Goal: Transaction & Acquisition: Purchase product/service

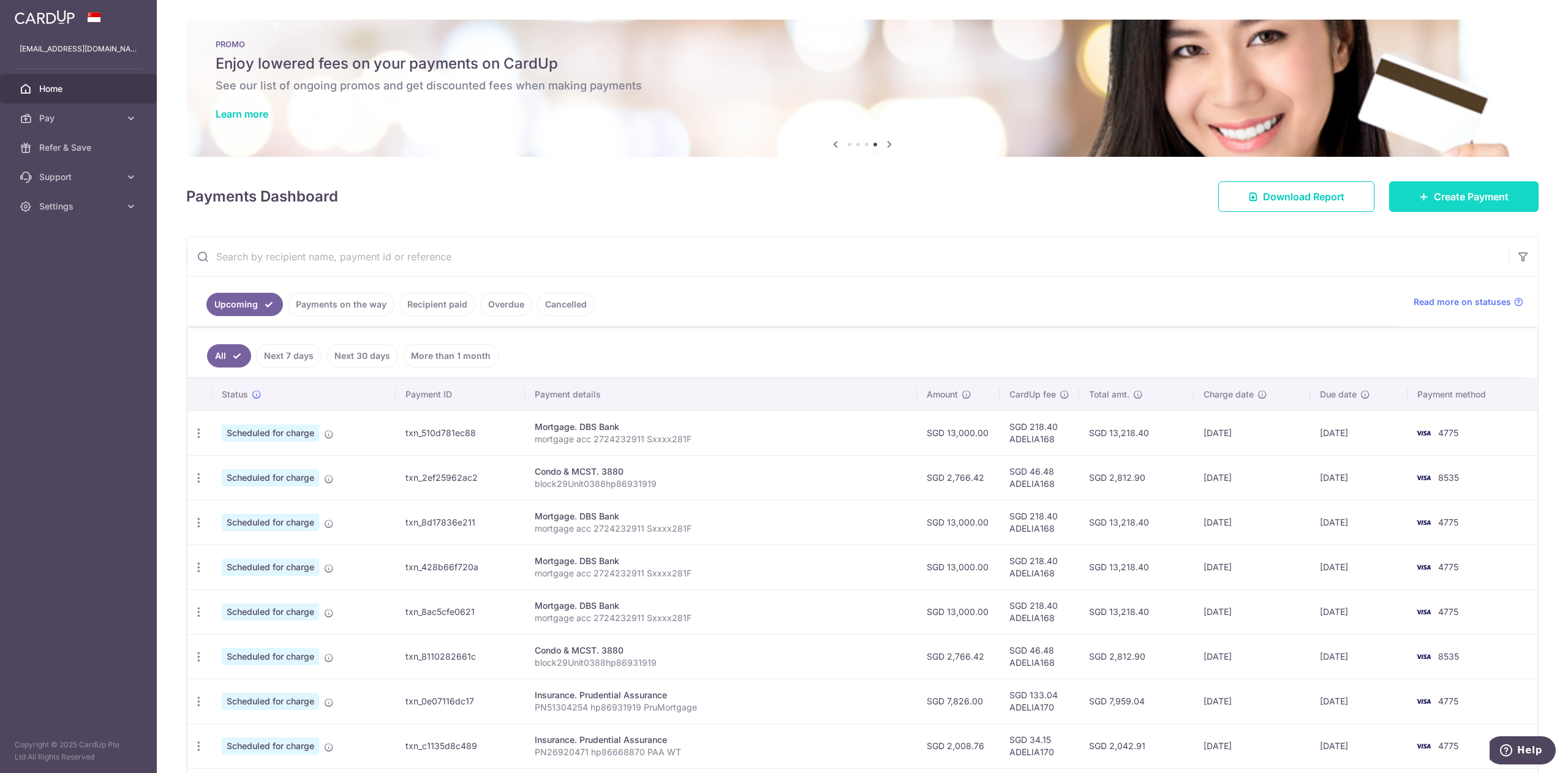
click at [1434, 193] on span "Create Payment" at bounding box center [1472, 197] width 75 height 15
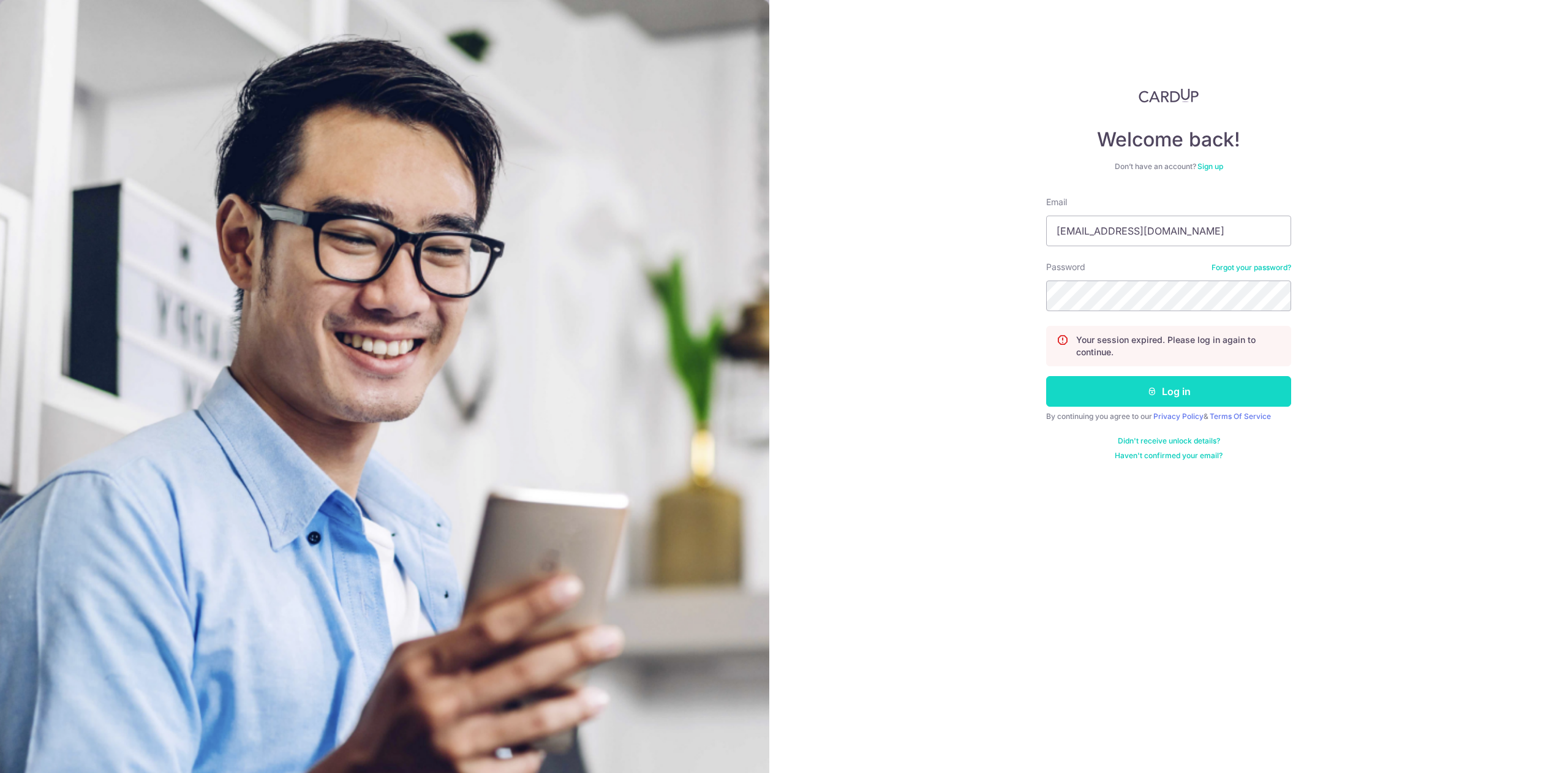
click at [1177, 379] on button "Log in" at bounding box center [1168, 391] width 245 height 30
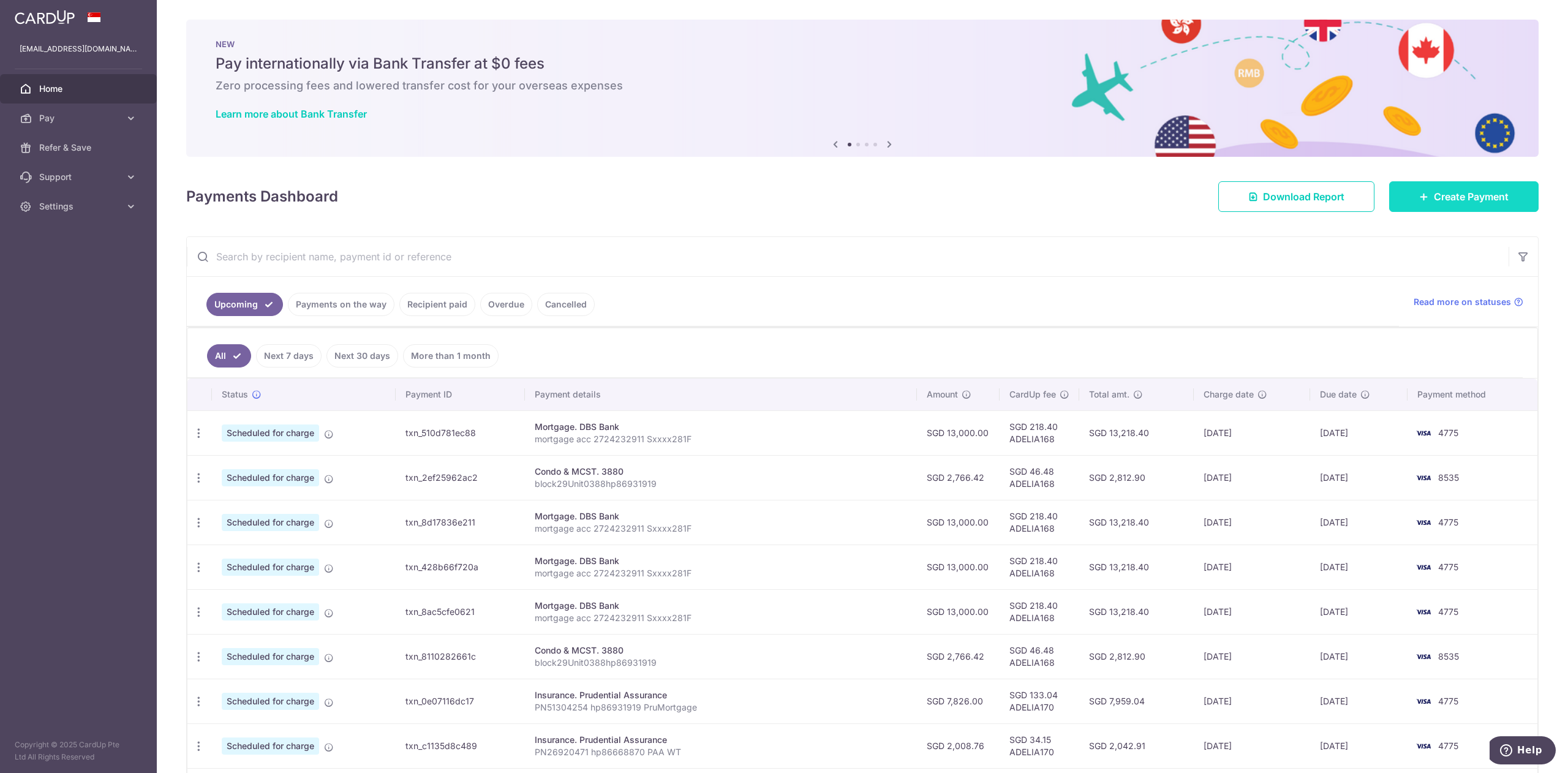
click at [1419, 195] on icon at bounding box center [1424, 196] width 10 height 10
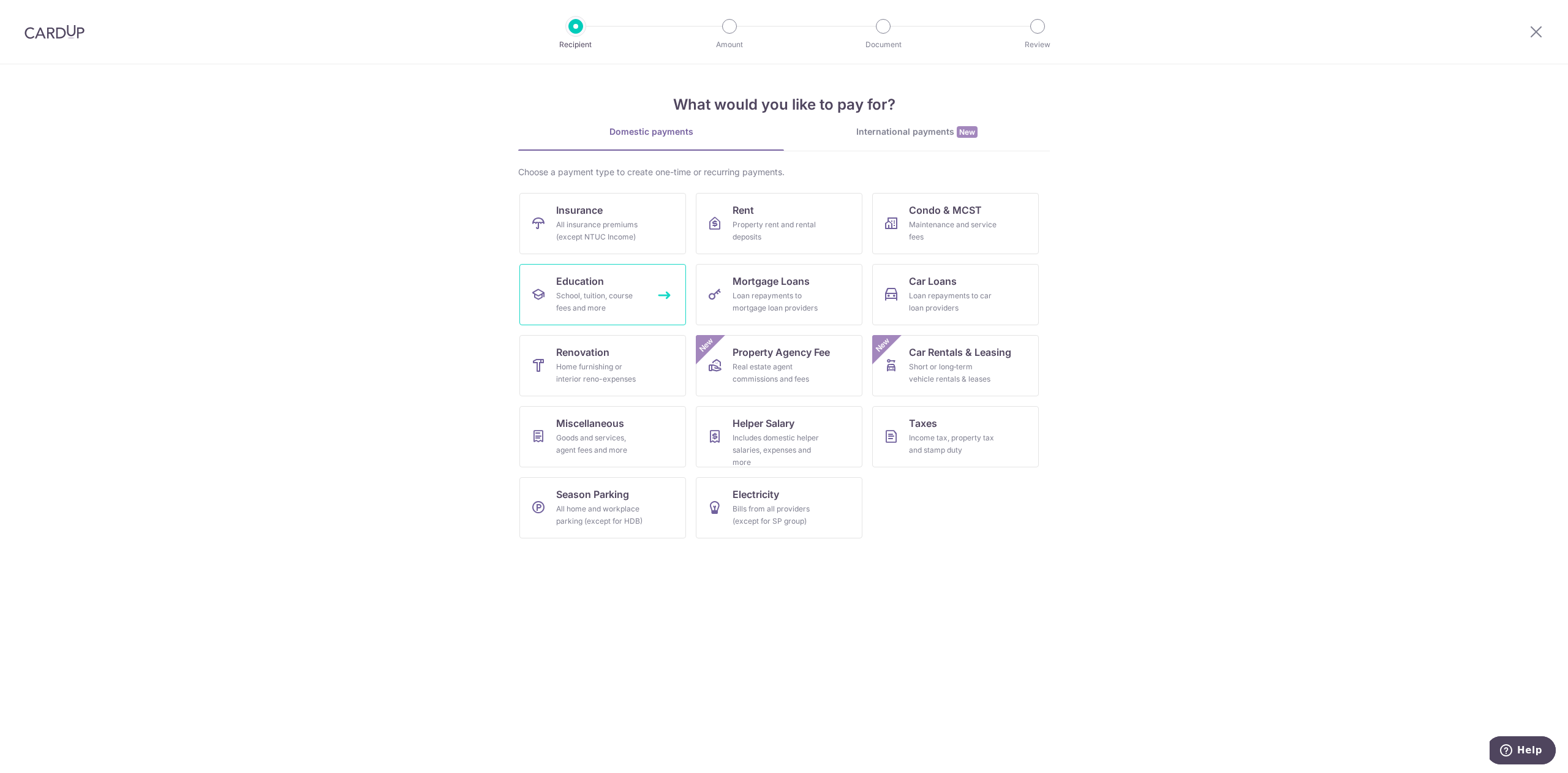
click at [610, 305] on div "School, tuition, course fees and more" at bounding box center [600, 302] width 88 height 25
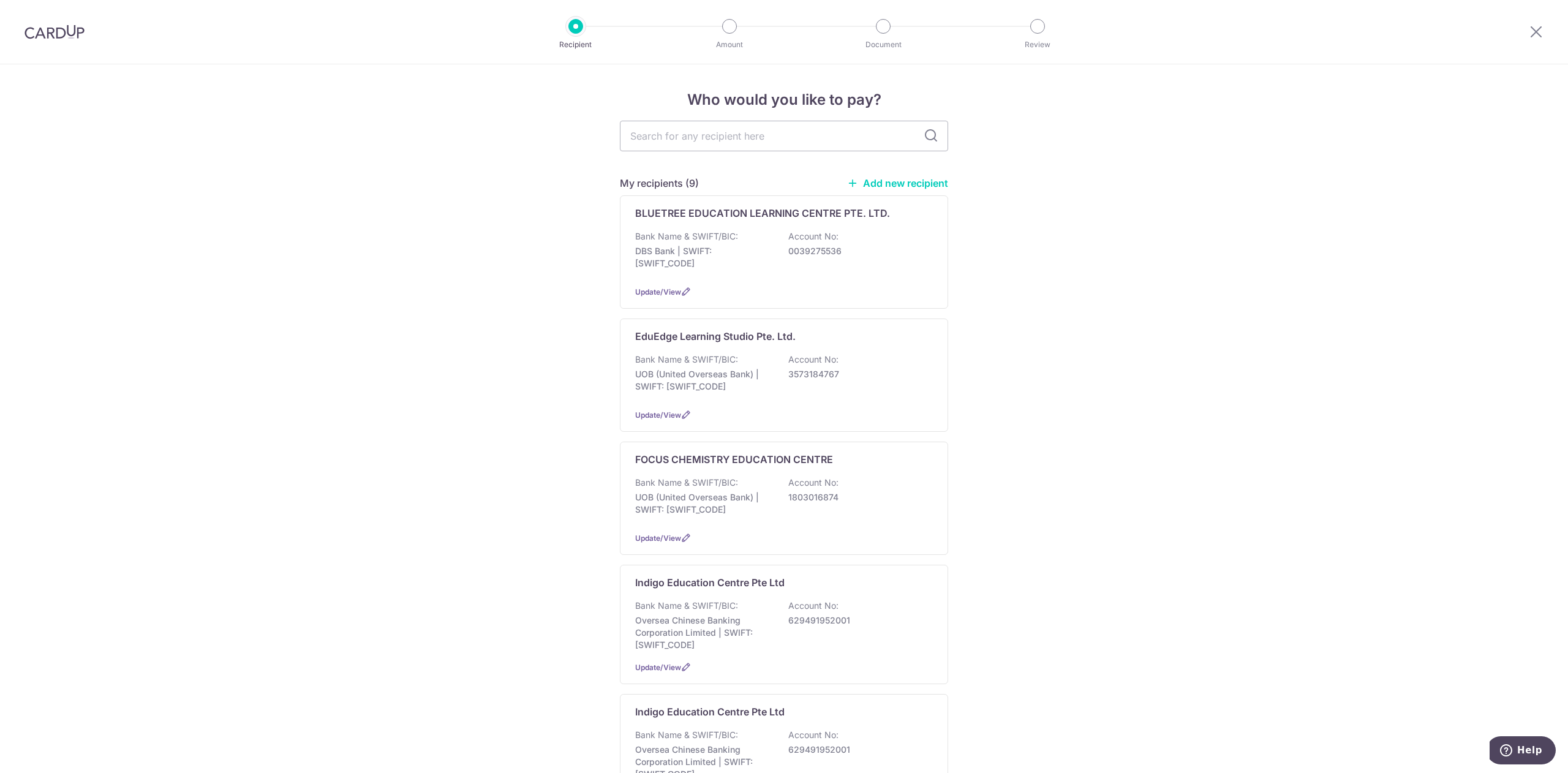
click at [814, 129] on input "text" at bounding box center [784, 136] width 328 height 30
type input "national"
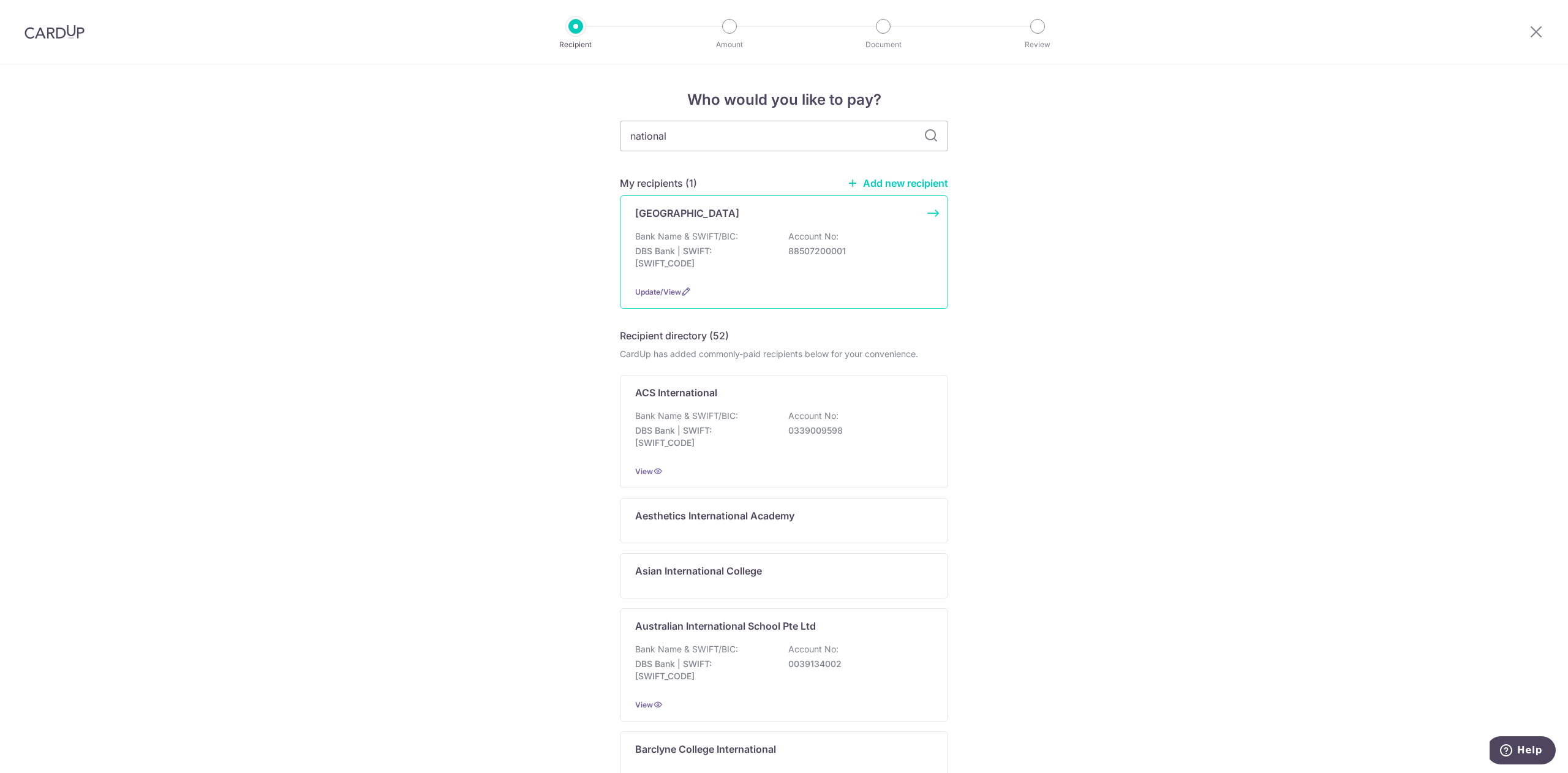
click at [797, 204] on div "National University Of Singapore Bank Name & SWIFT/BIC: DBS Bank | SWIFT: DBSSS…" at bounding box center [784, 252] width 328 height 113
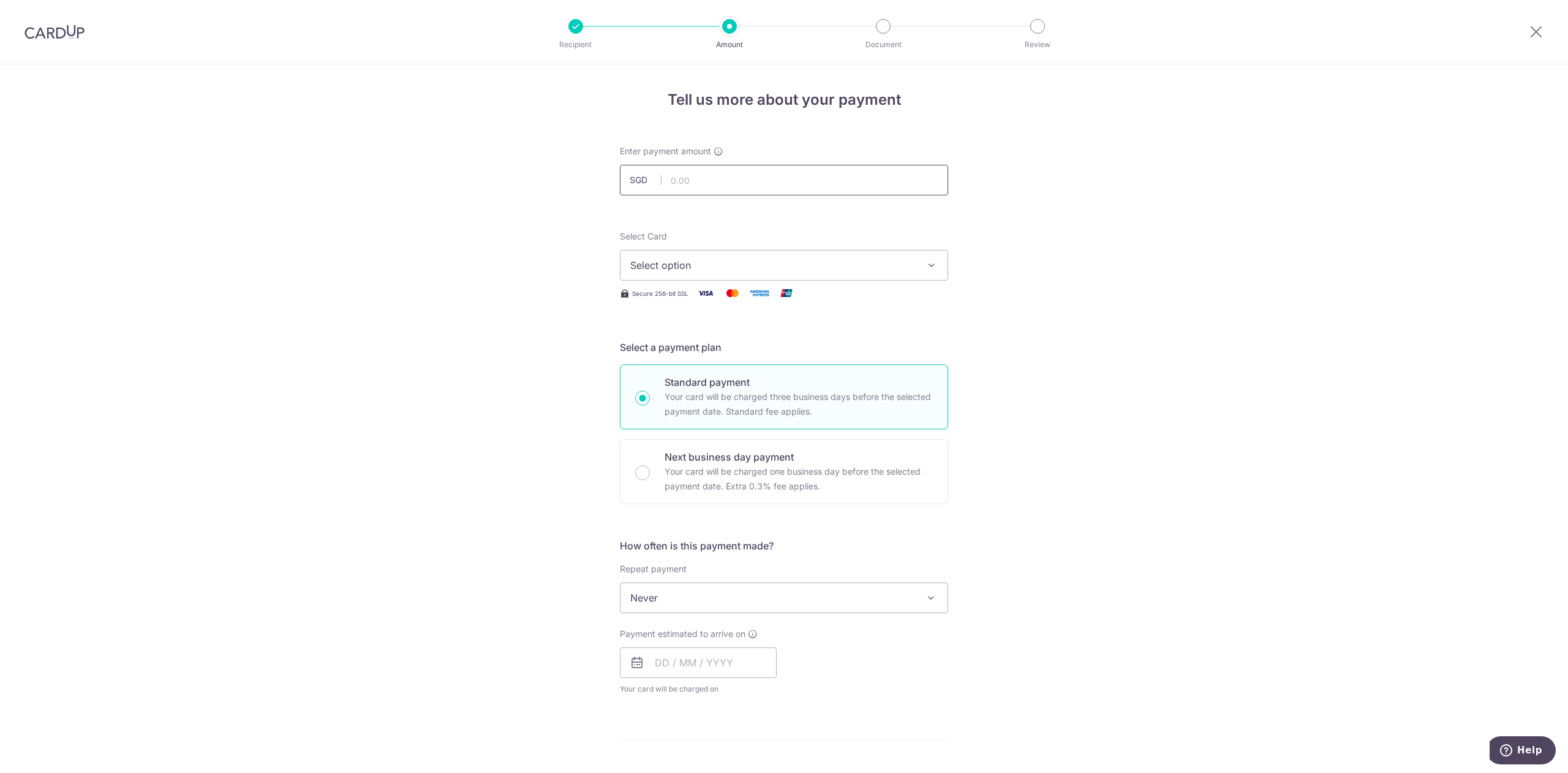
click at [870, 179] on input "text" at bounding box center [784, 180] width 328 height 30
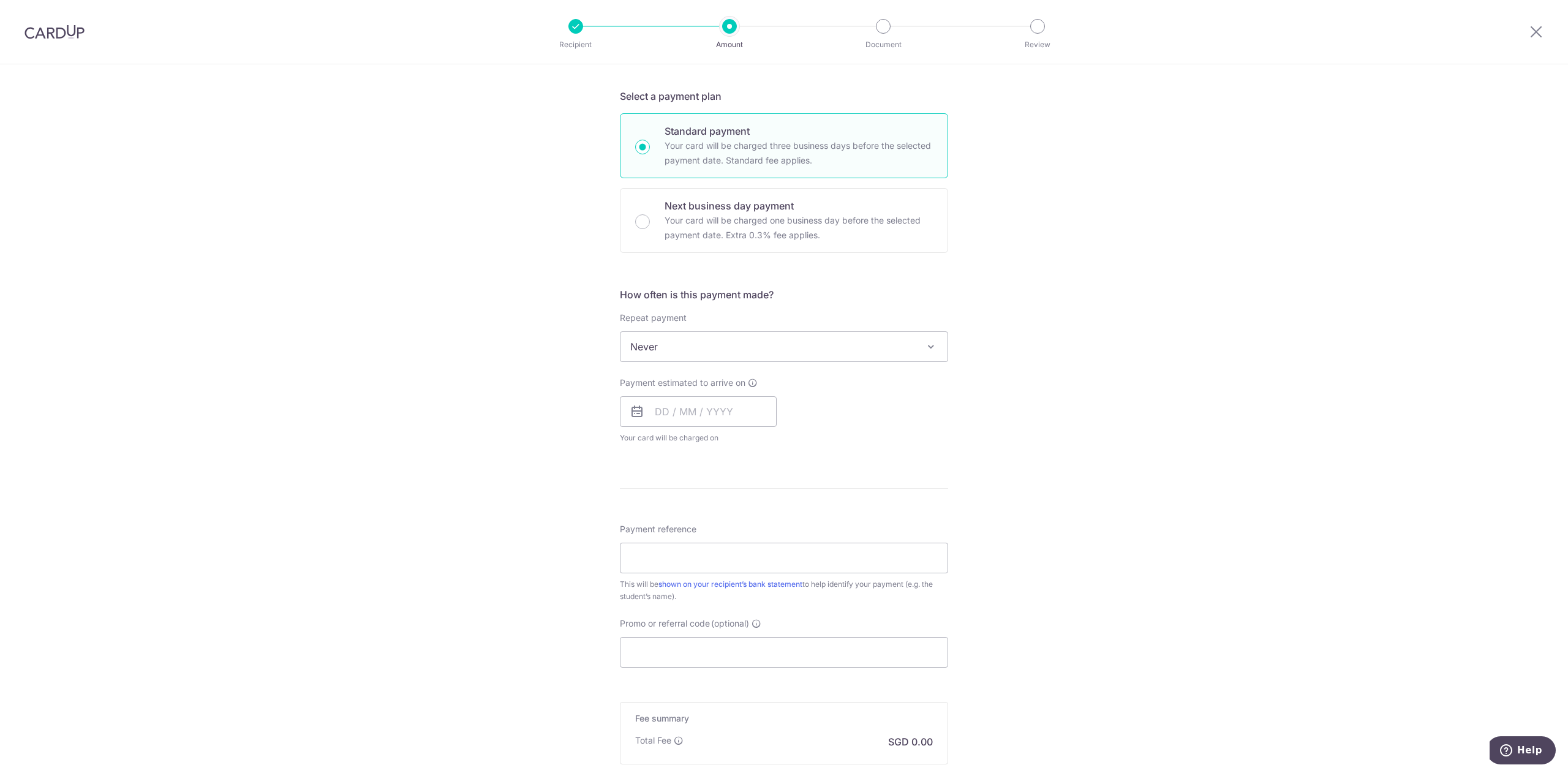
scroll to position [401, 0]
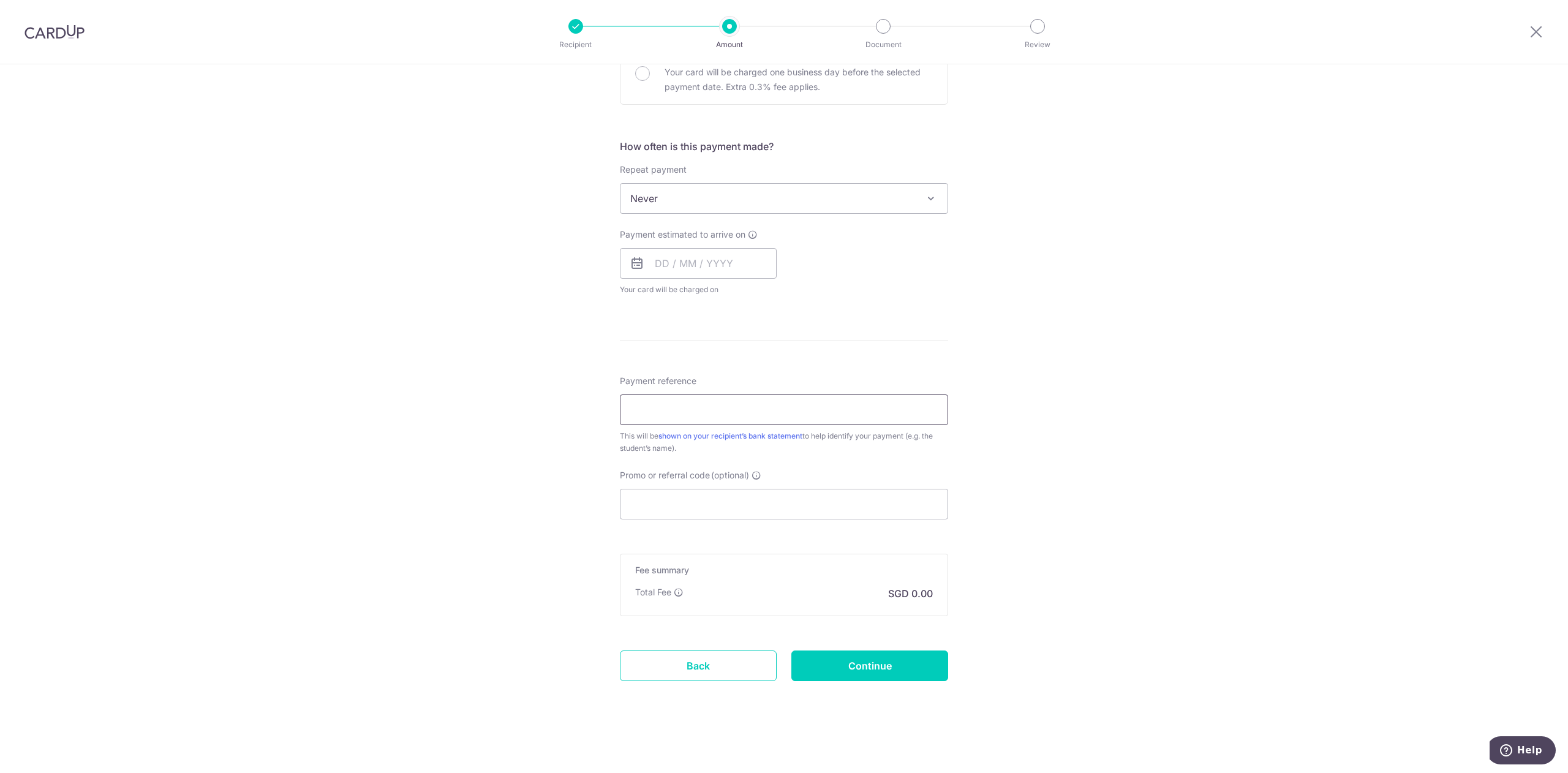
click at [763, 411] on input "Payment reference" at bounding box center [784, 409] width 328 height 30
paste input "Y2S1 [PERSON_NAME] Calistia A0277037Y"
type input "Y2S1 [PERSON_NAME] Calistia A0277037Y"
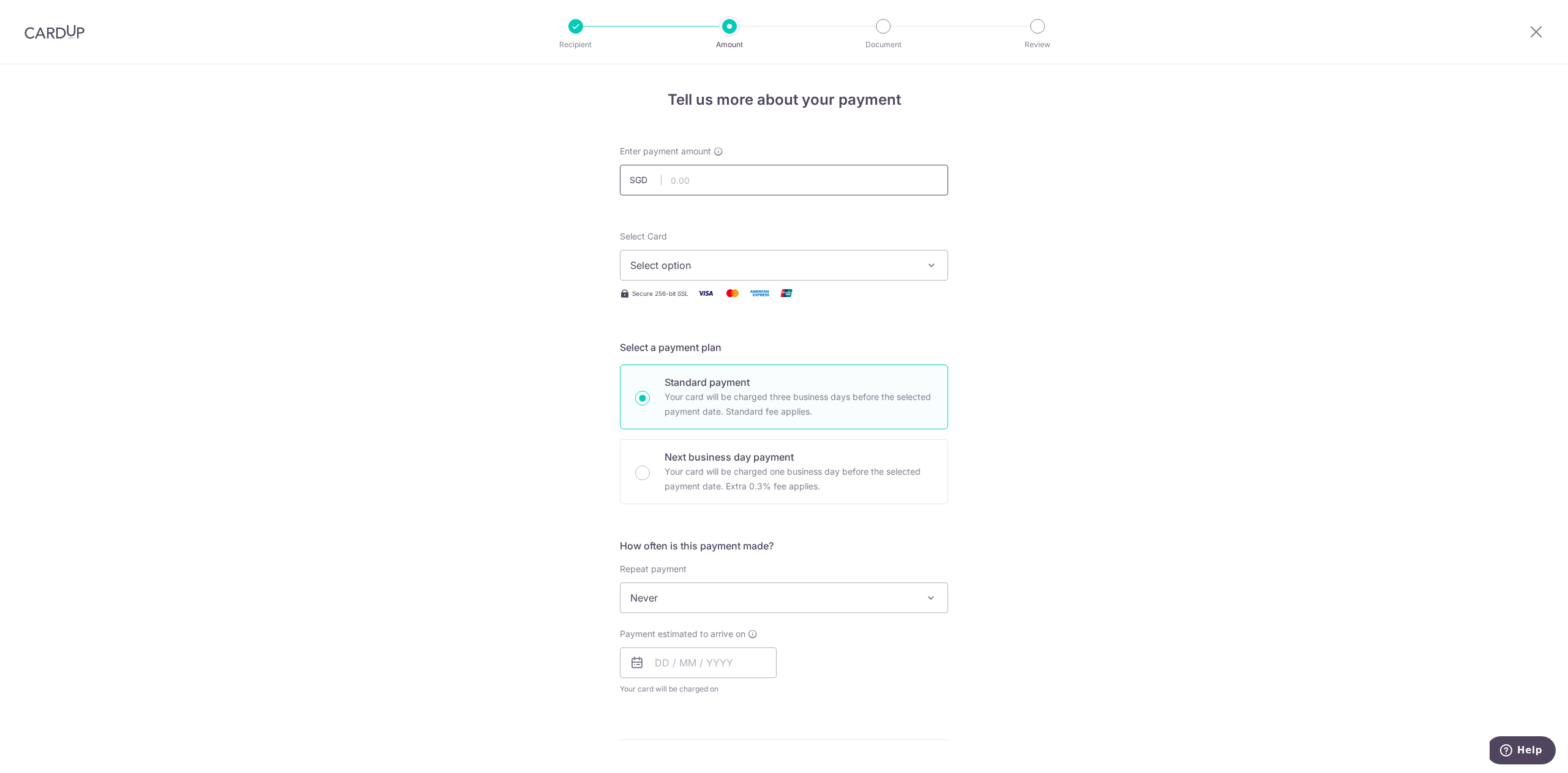
click at [841, 192] on input "text" at bounding box center [784, 180] width 328 height 30
paste input "6492.55"
type input "6,492.55"
click at [1060, 252] on div "Tell us more about your payment Enter payment amount SGD 6,492.55 6492.55 Selec…" at bounding box center [784, 618] width 1568 height 1109
click at [929, 269] on icon "button" at bounding box center [931, 265] width 12 height 12
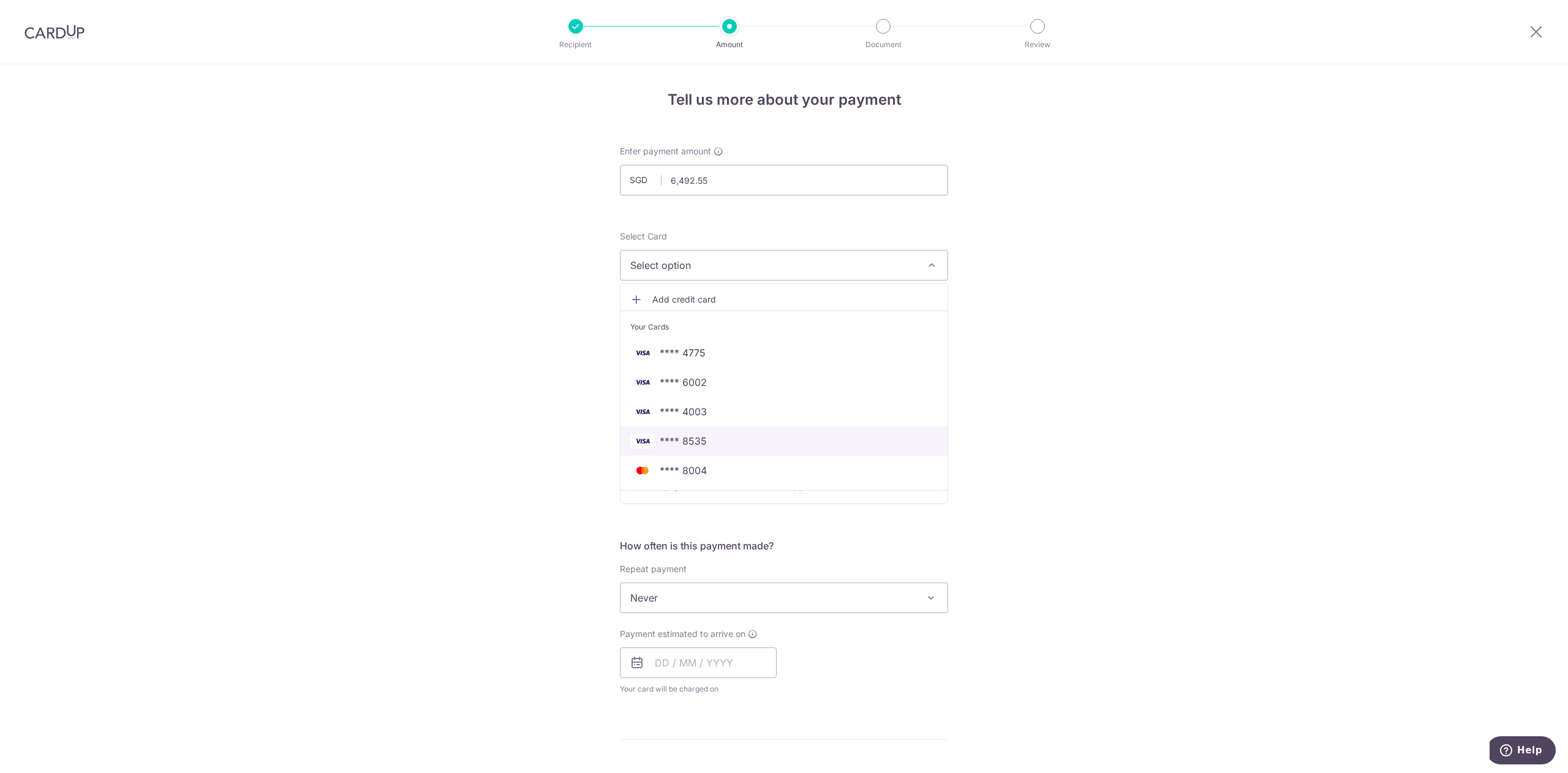
click at [777, 439] on span "**** 8535" at bounding box center [784, 441] width 308 height 15
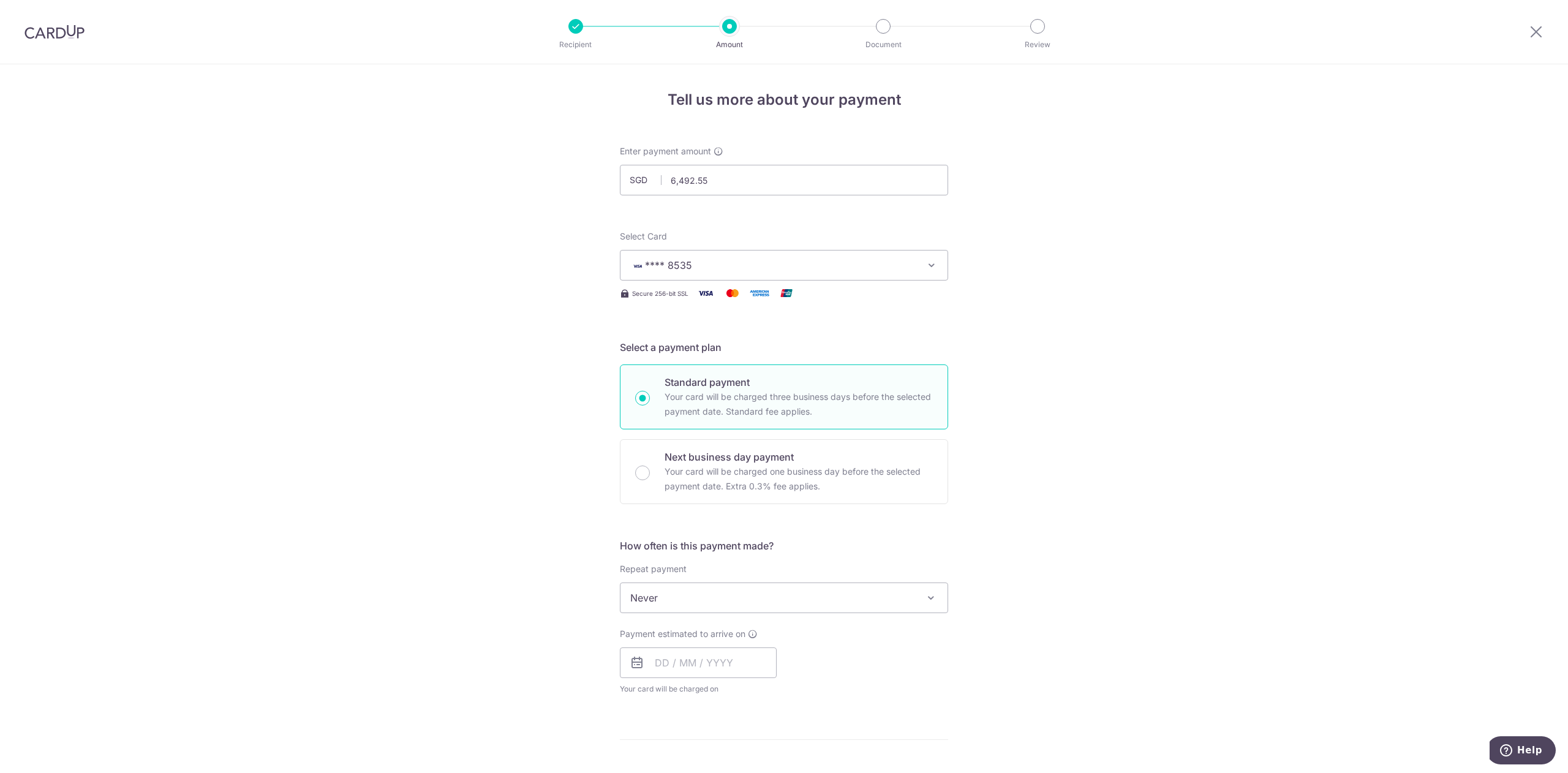
click at [1104, 479] on div "Tell us more about your payment Enter payment amount SGD 6,492.55 6492.55 Selec…" at bounding box center [784, 618] width 1568 height 1109
click at [708, 670] on input "text" at bounding box center [698, 662] width 157 height 30
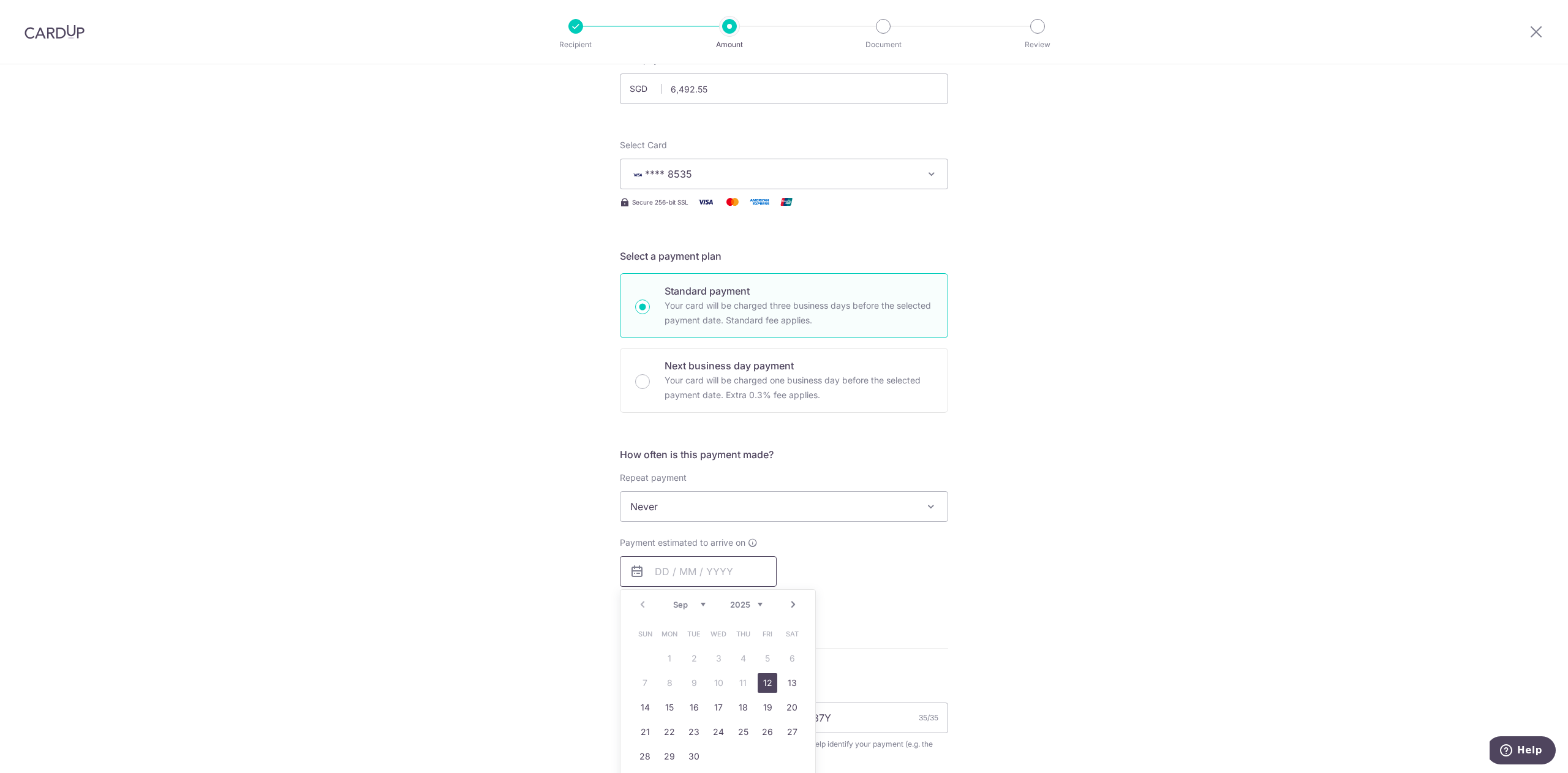
scroll to position [122, 0]
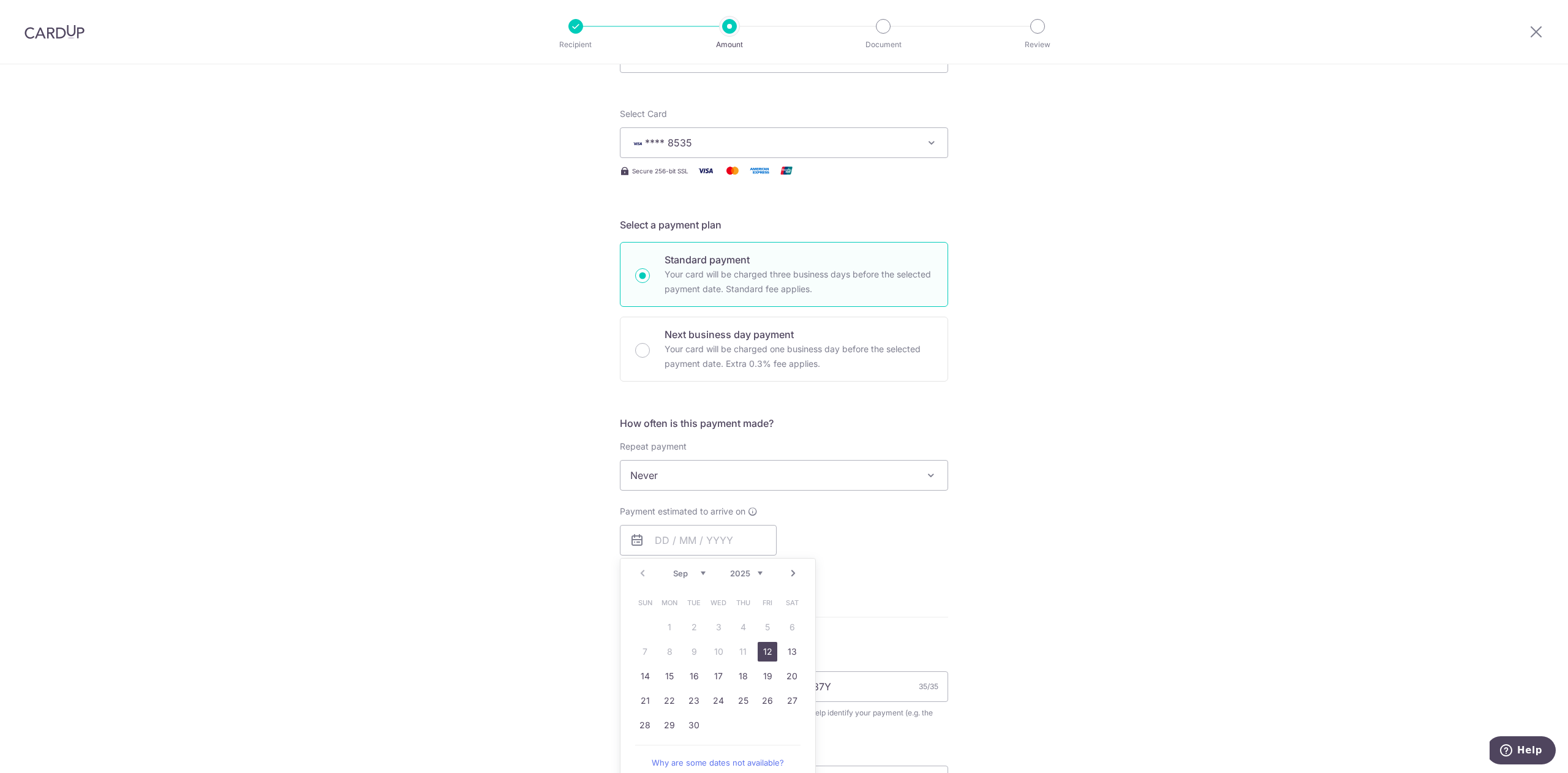
click at [763, 657] on link "12" at bounding box center [768, 652] width 19 height 19
type input "[DATE]"
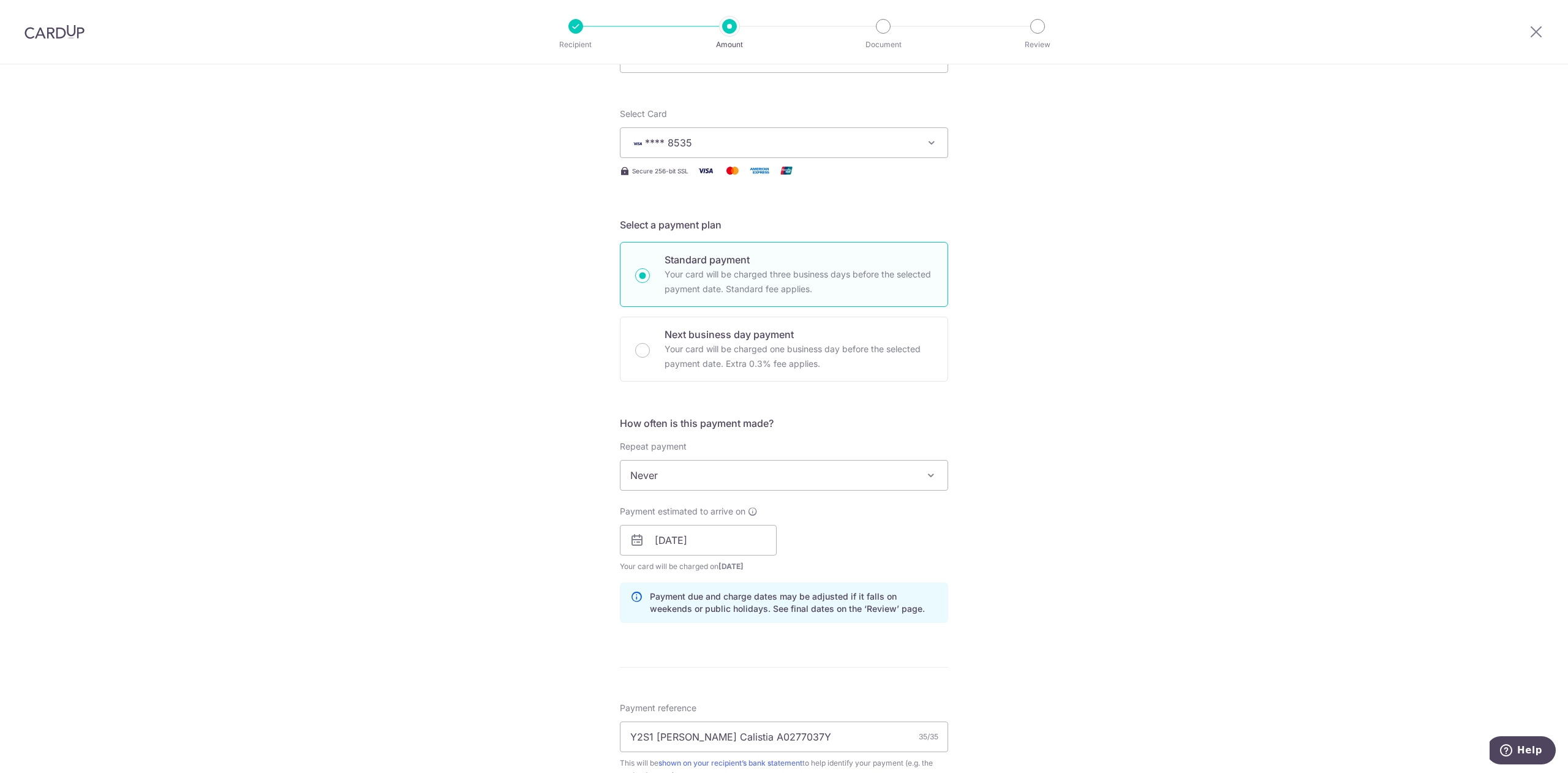
click at [1230, 501] on div "Tell us more about your payment Enter payment amount SGD 6,492.55 6492.55 Selec…" at bounding box center [784, 521] width 1568 height 1159
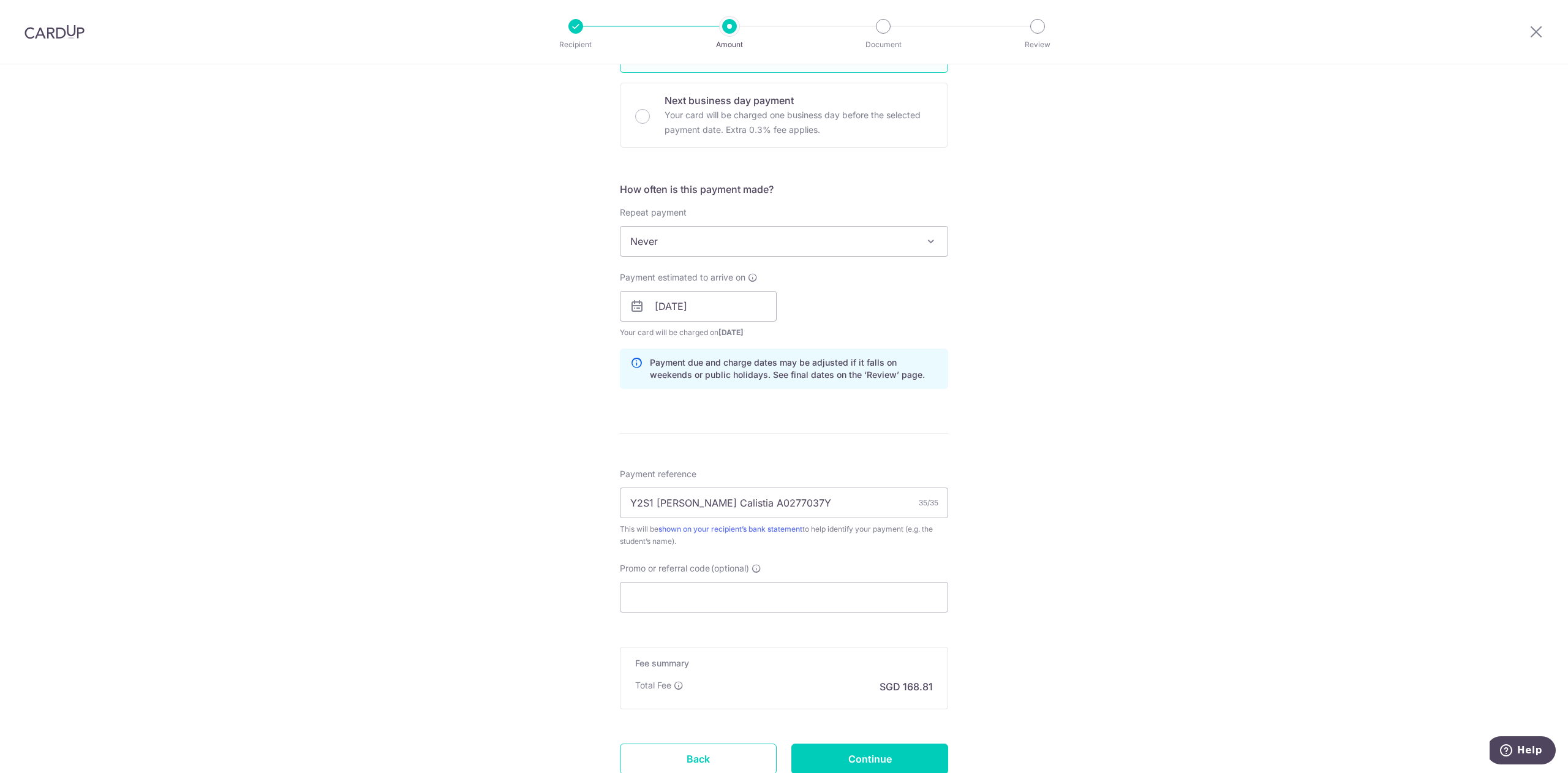
scroll to position [367, 0]
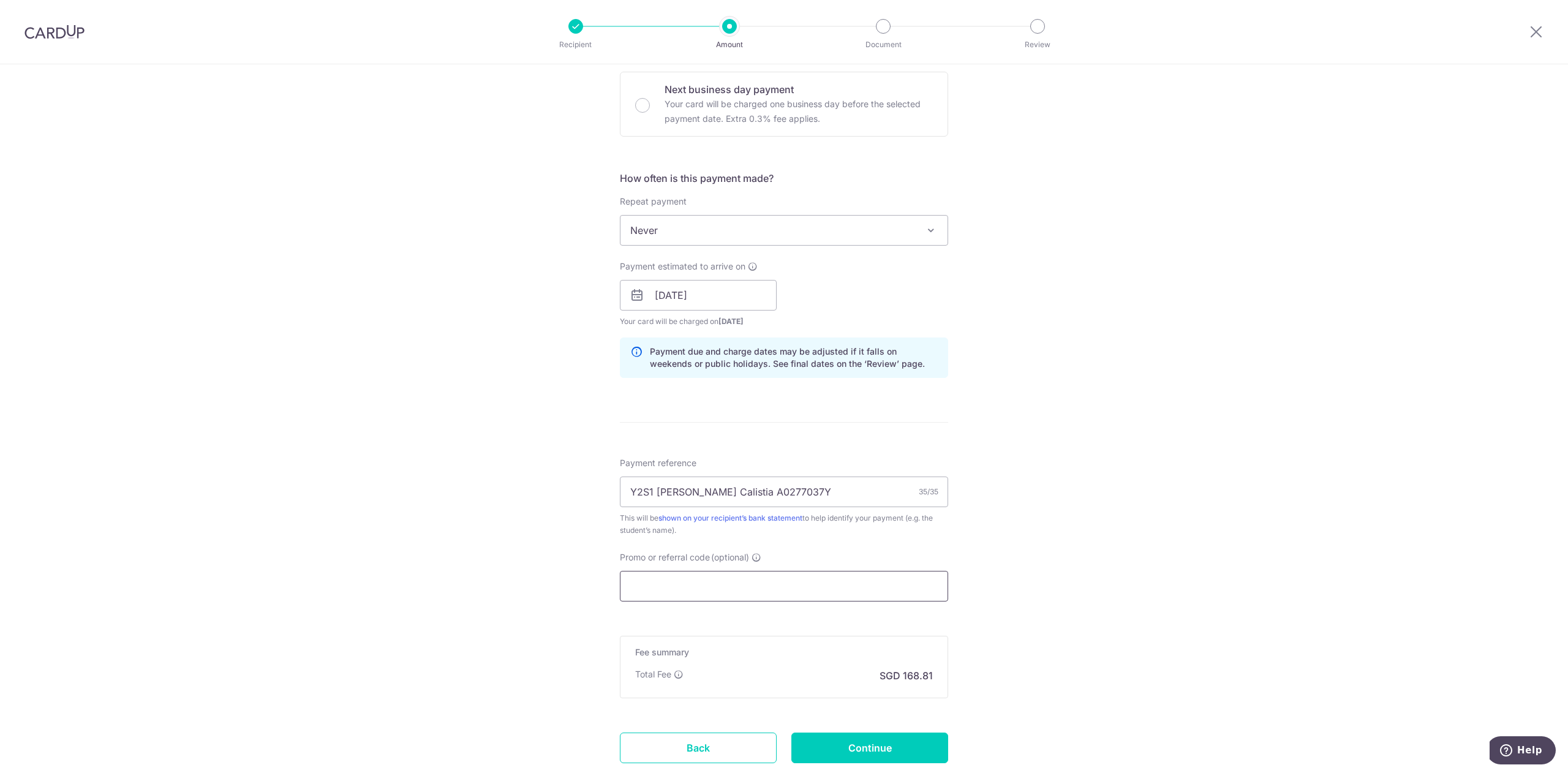
click at [813, 590] on input "Promo or referral code (optional)" at bounding box center [784, 586] width 328 height 30
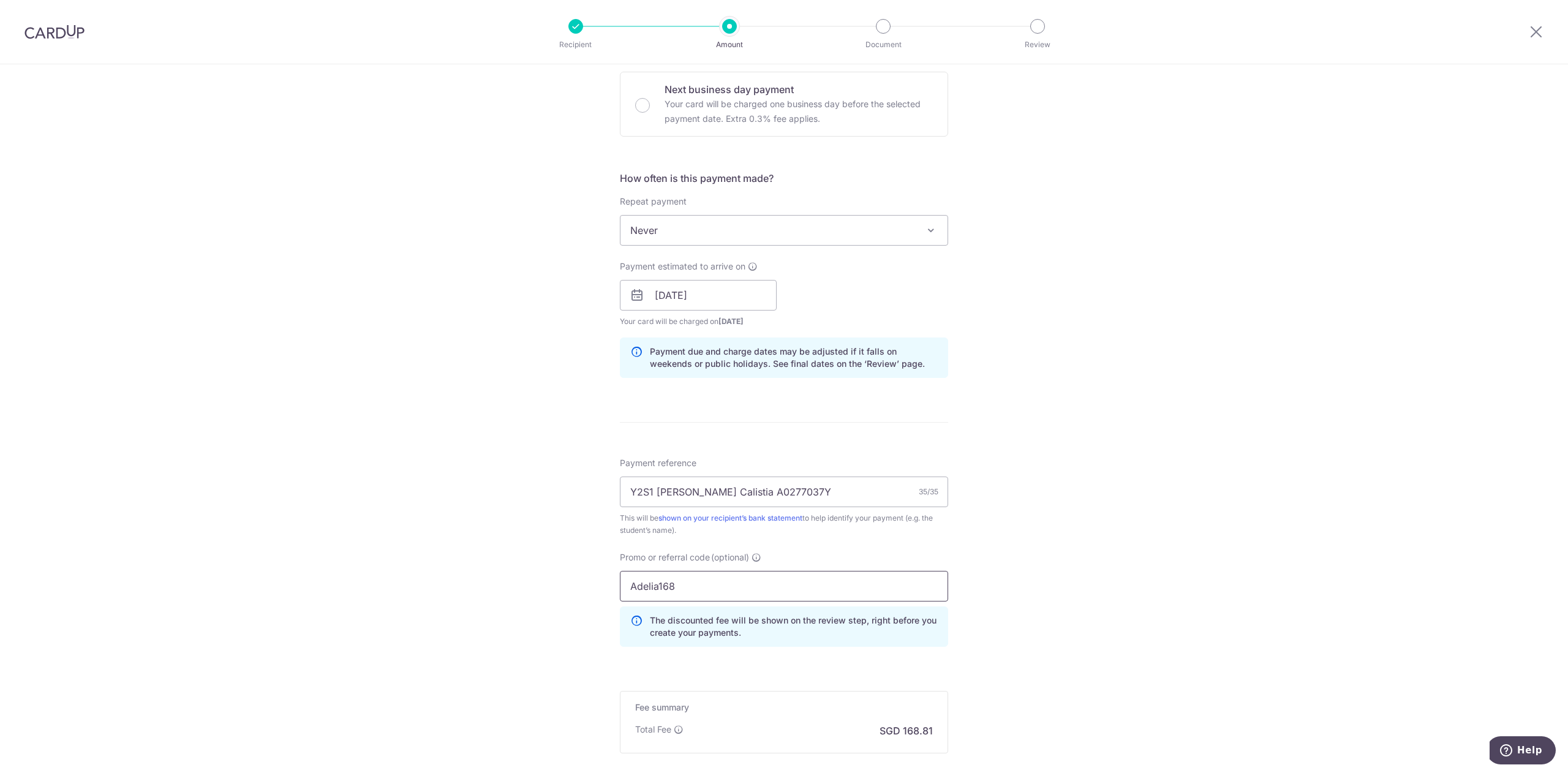
type input "Adelia168"
click at [1235, 380] on div "Tell us more about your payment Enter payment amount SGD 6,492.55 6492.55 Selec…" at bounding box center [784, 303] width 1568 height 1214
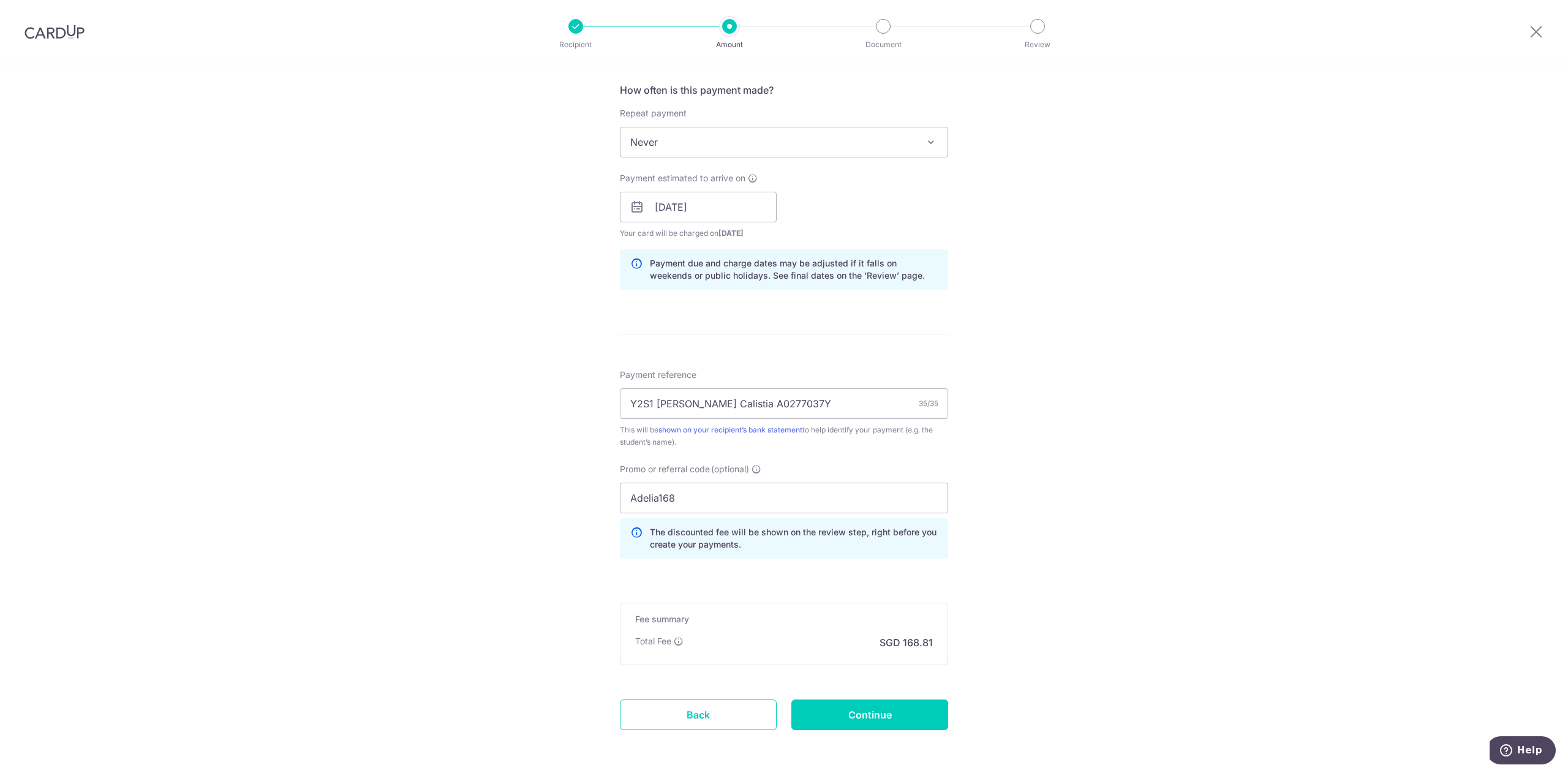
scroll to position [507, 0]
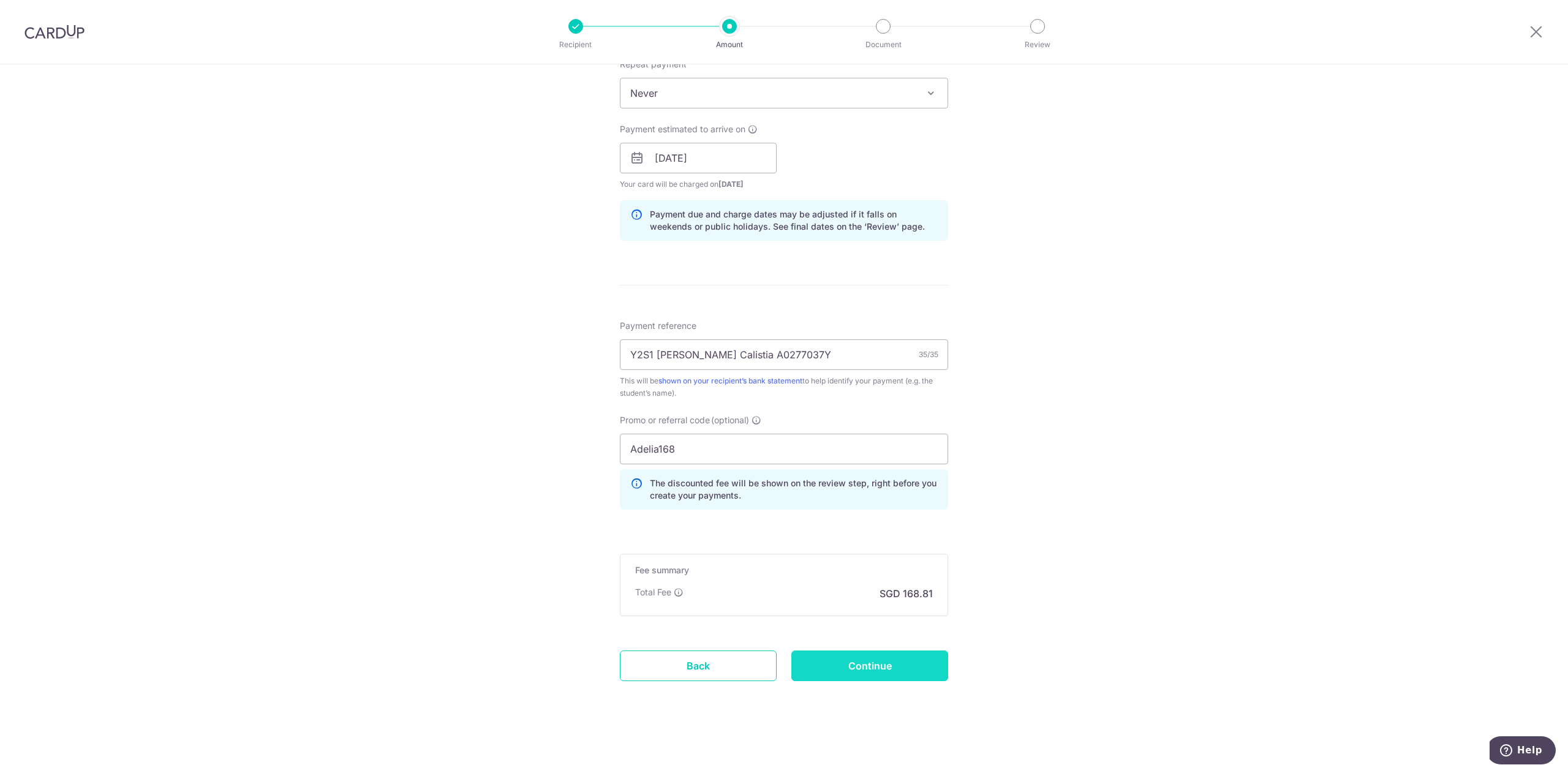
click at [849, 656] on input "Continue" at bounding box center [870, 666] width 157 height 30
type input "Create Schedule"
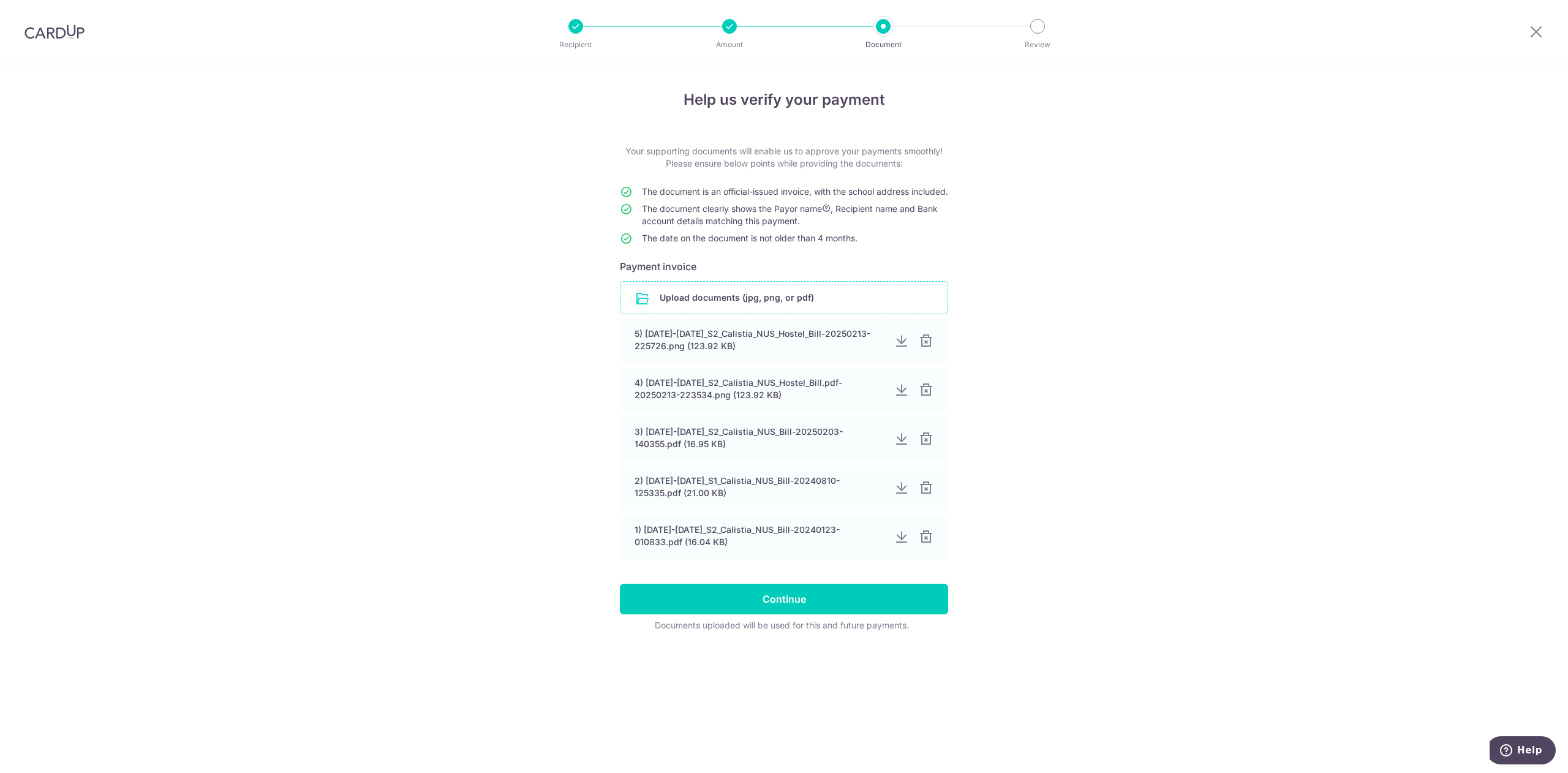
click at [821, 314] on input "file" at bounding box center [784, 298] width 327 height 32
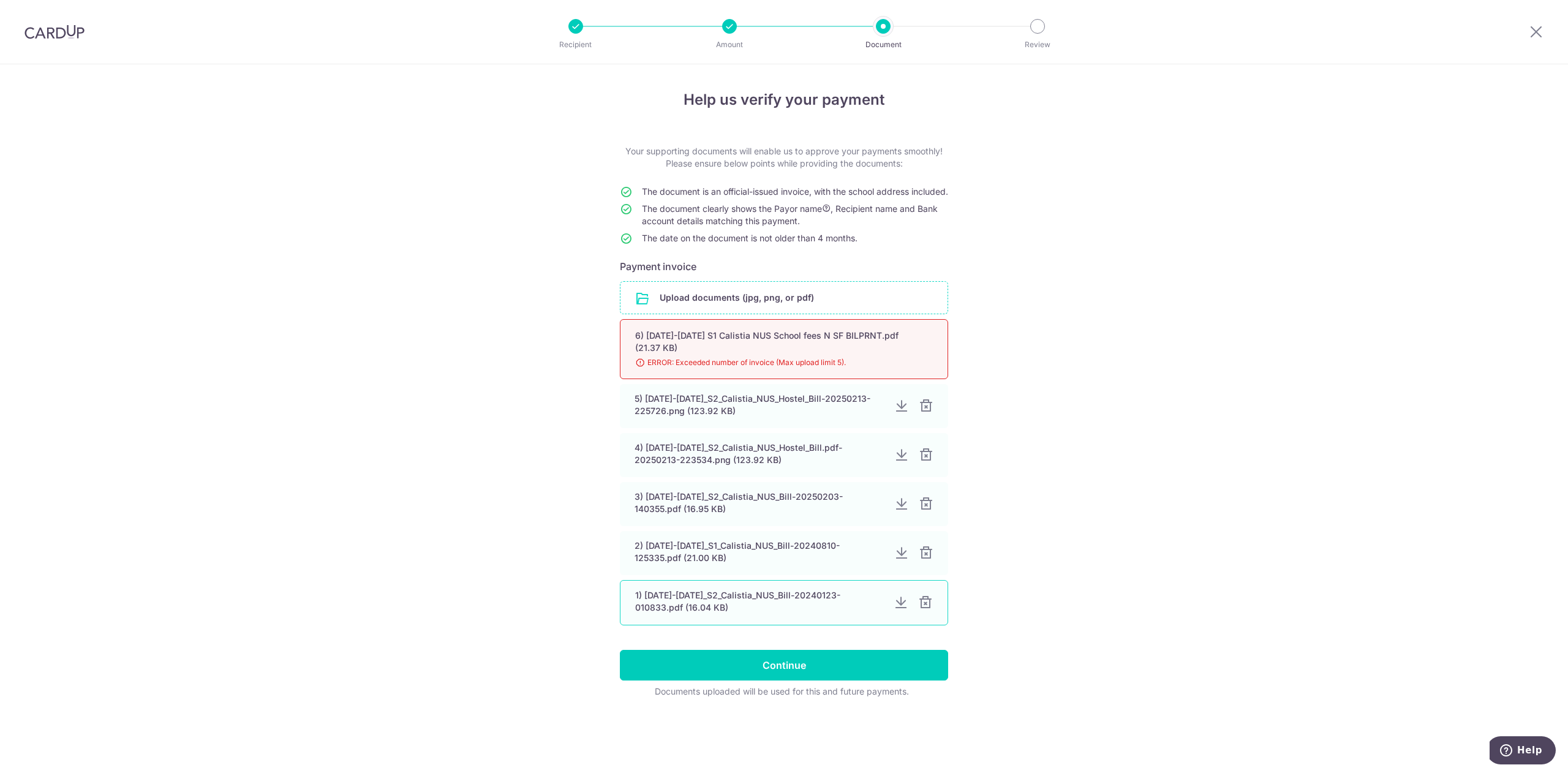
click at [919, 624] on div "1) 2023-2024_S2_Calistia_NUS_Bill-20240123-010833.pdf (16.04 KB)" at bounding box center [784, 603] width 328 height 45
click at [923, 610] on div at bounding box center [925, 603] width 15 height 15
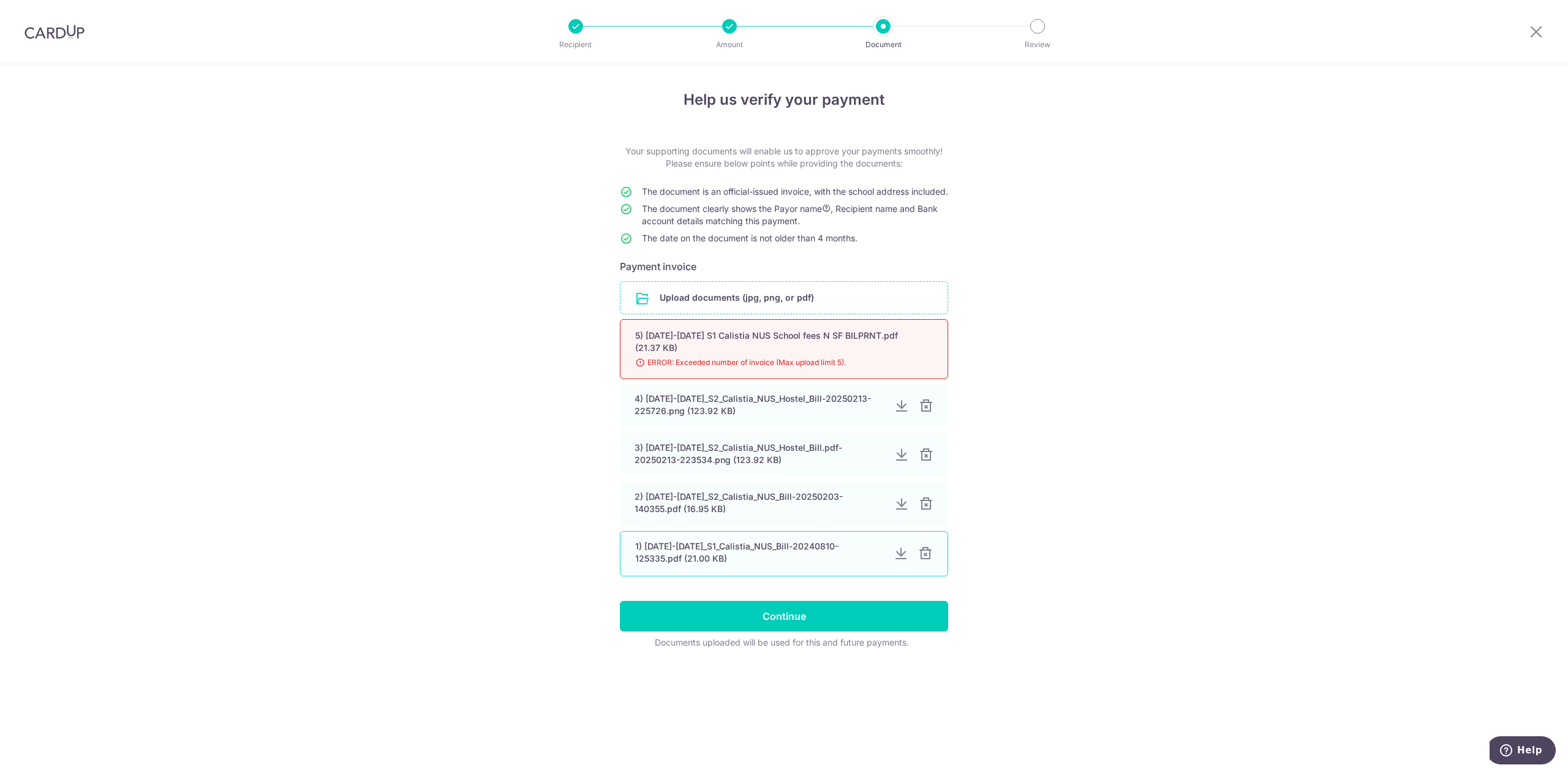
click at [923, 561] on div at bounding box center [925, 554] width 15 height 15
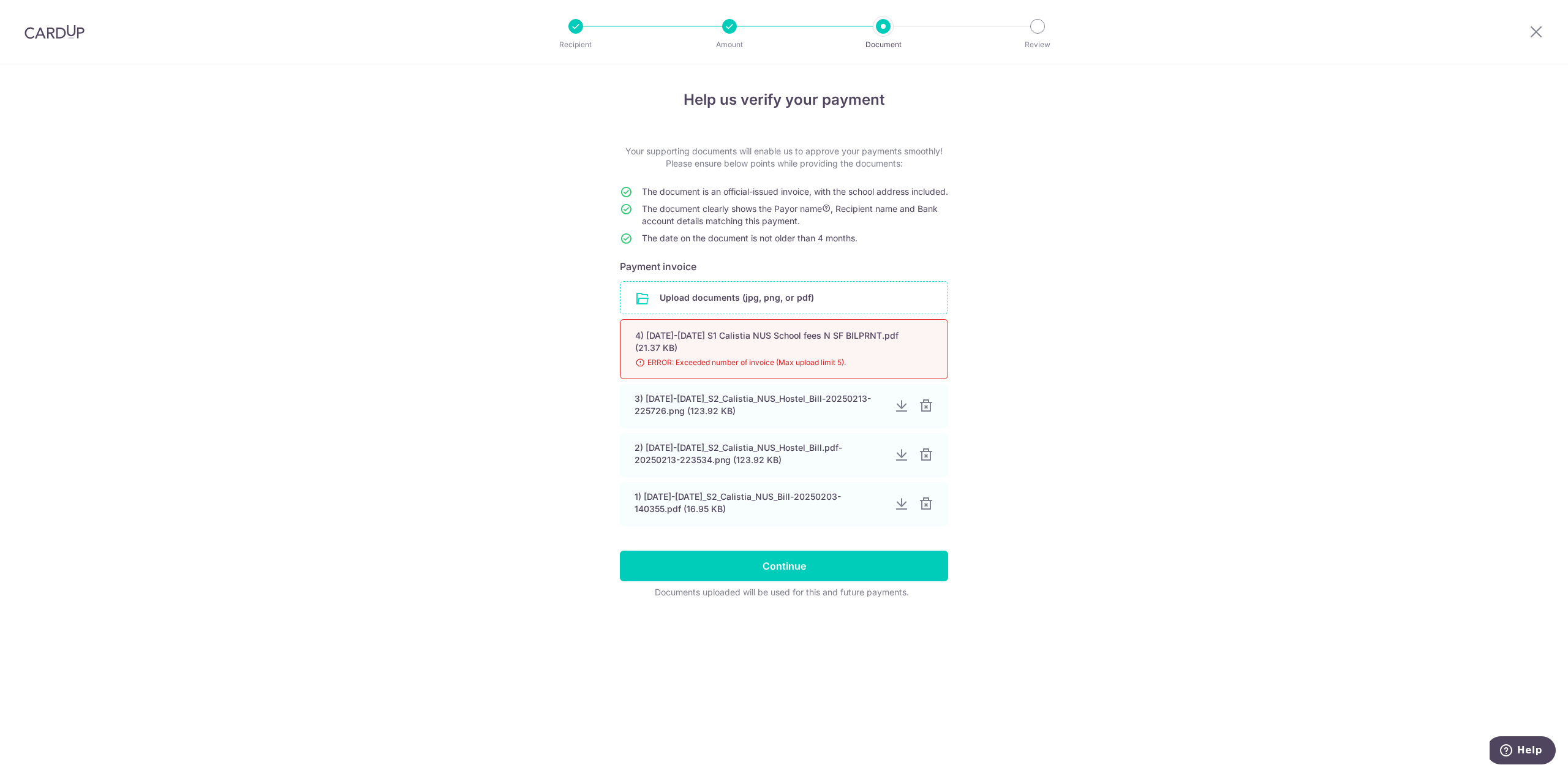
click at [848, 309] on input "file" at bounding box center [784, 298] width 327 height 32
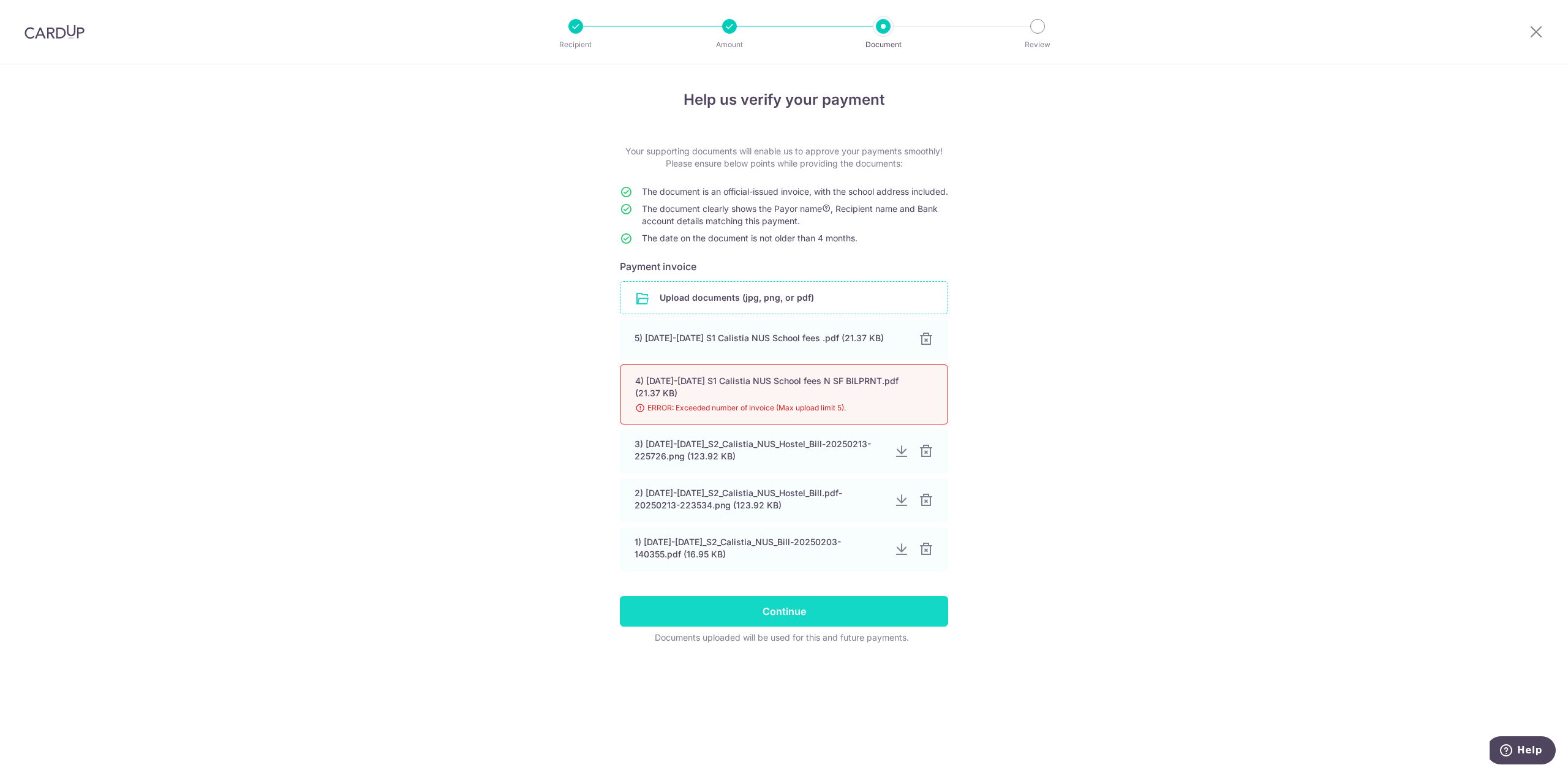
click at [877, 617] on input "Continue" at bounding box center [784, 611] width 328 height 30
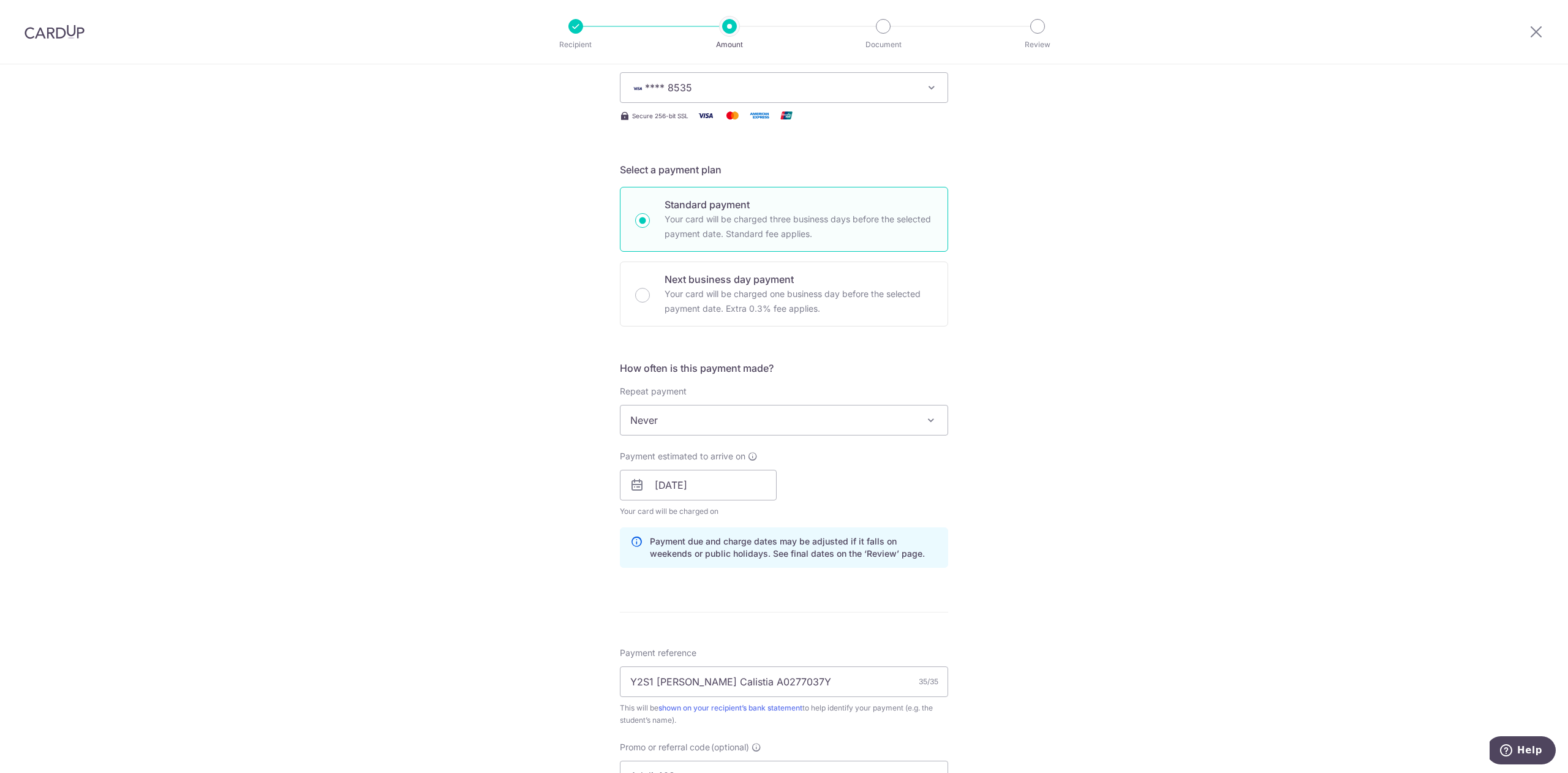
scroll to position [245, 0]
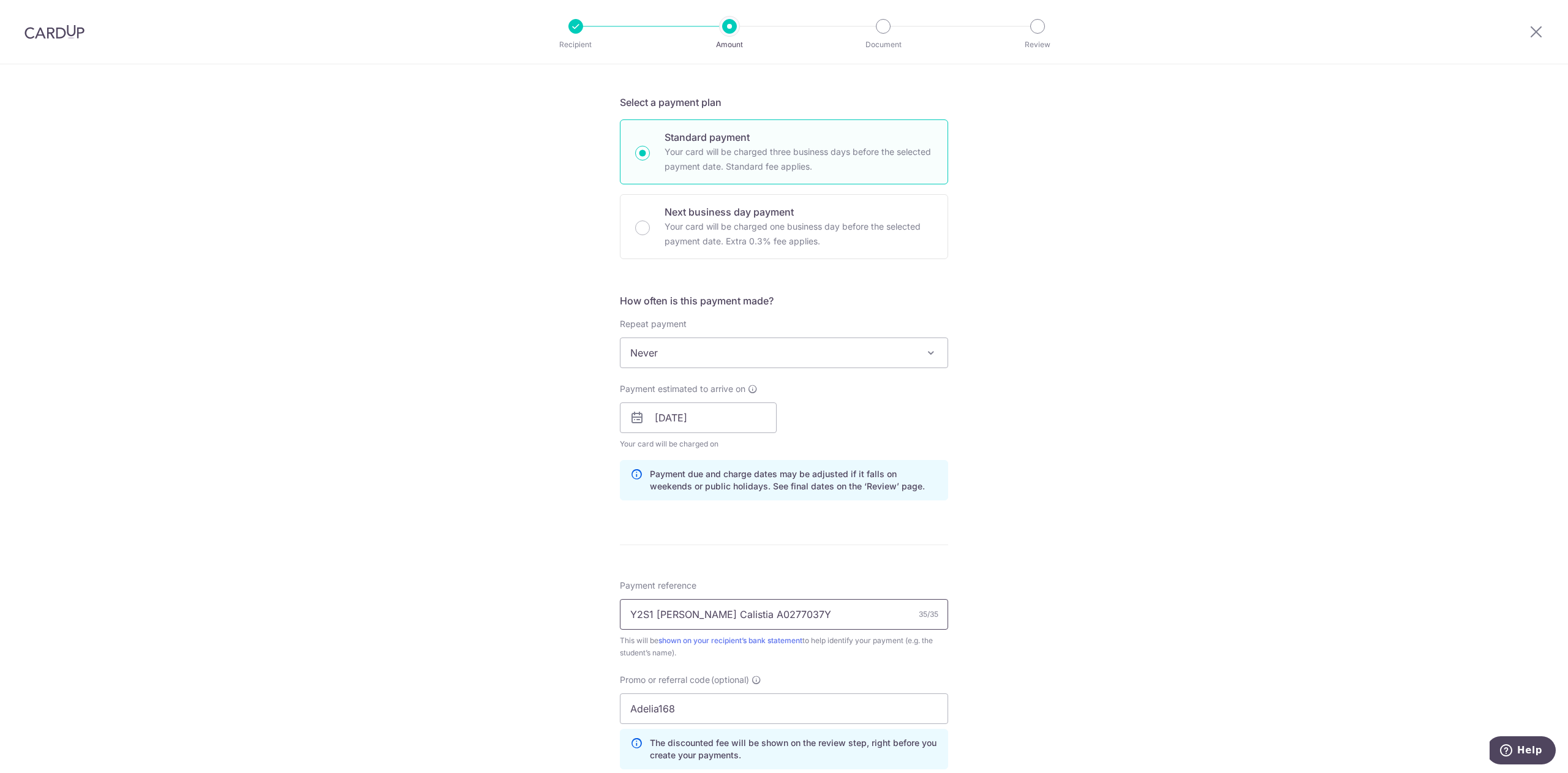
click at [638, 615] on input "Y2S1 Tan Luo Han Calistia A0277037Y" at bounding box center [784, 614] width 328 height 30
type input "Y3S1 Tan Luo Han Calistia A0277037Y"
click at [1223, 284] on div "Tell us more about your payment Enter payment amount SGD 6,492.55 6492.55 Selec…" at bounding box center [784, 426] width 1568 height 1214
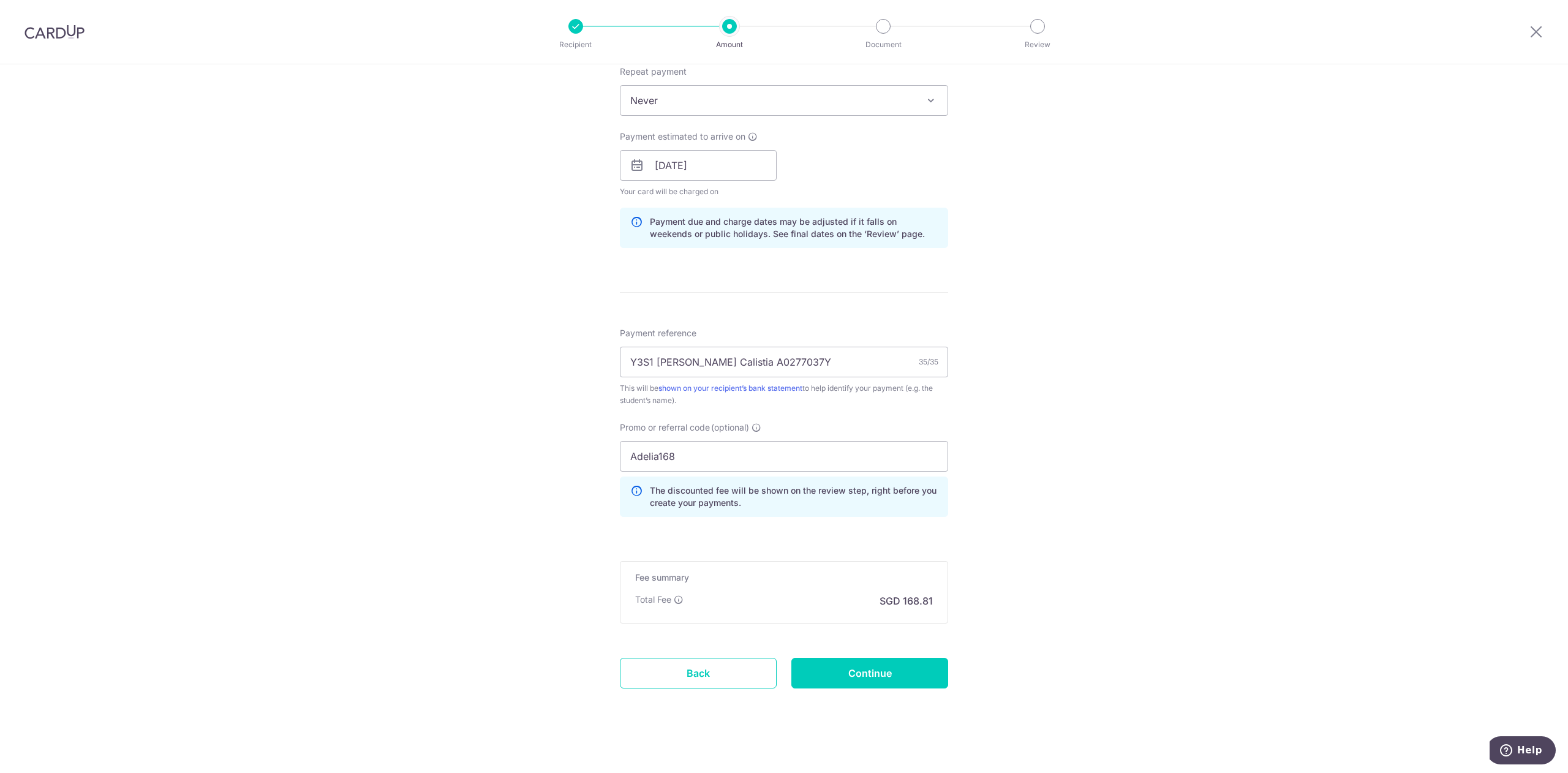
scroll to position [507, 0]
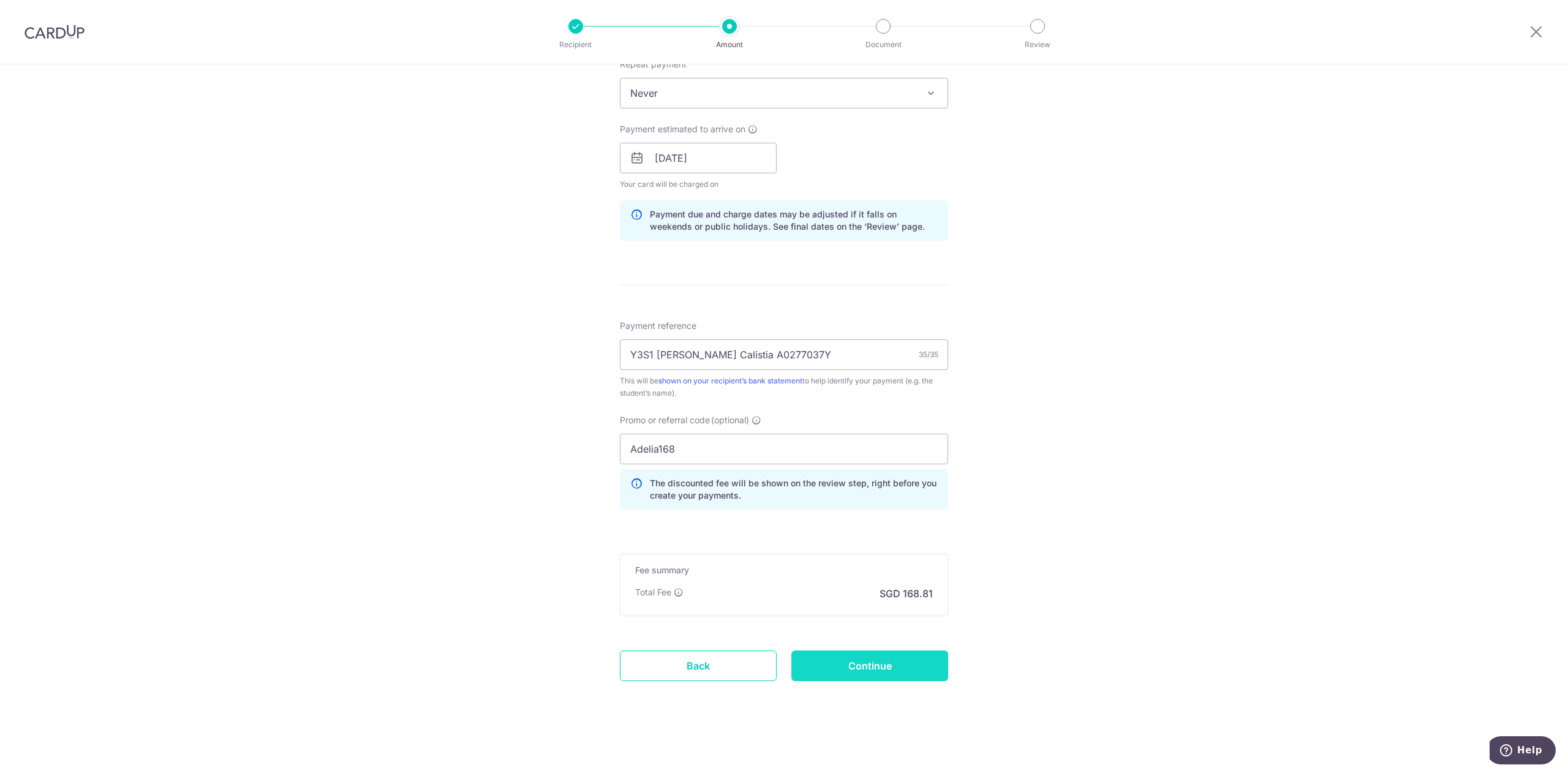
click at [900, 670] on input "Continue" at bounding box center [870, 666] width 157 height 30
type input "Update Schedule"
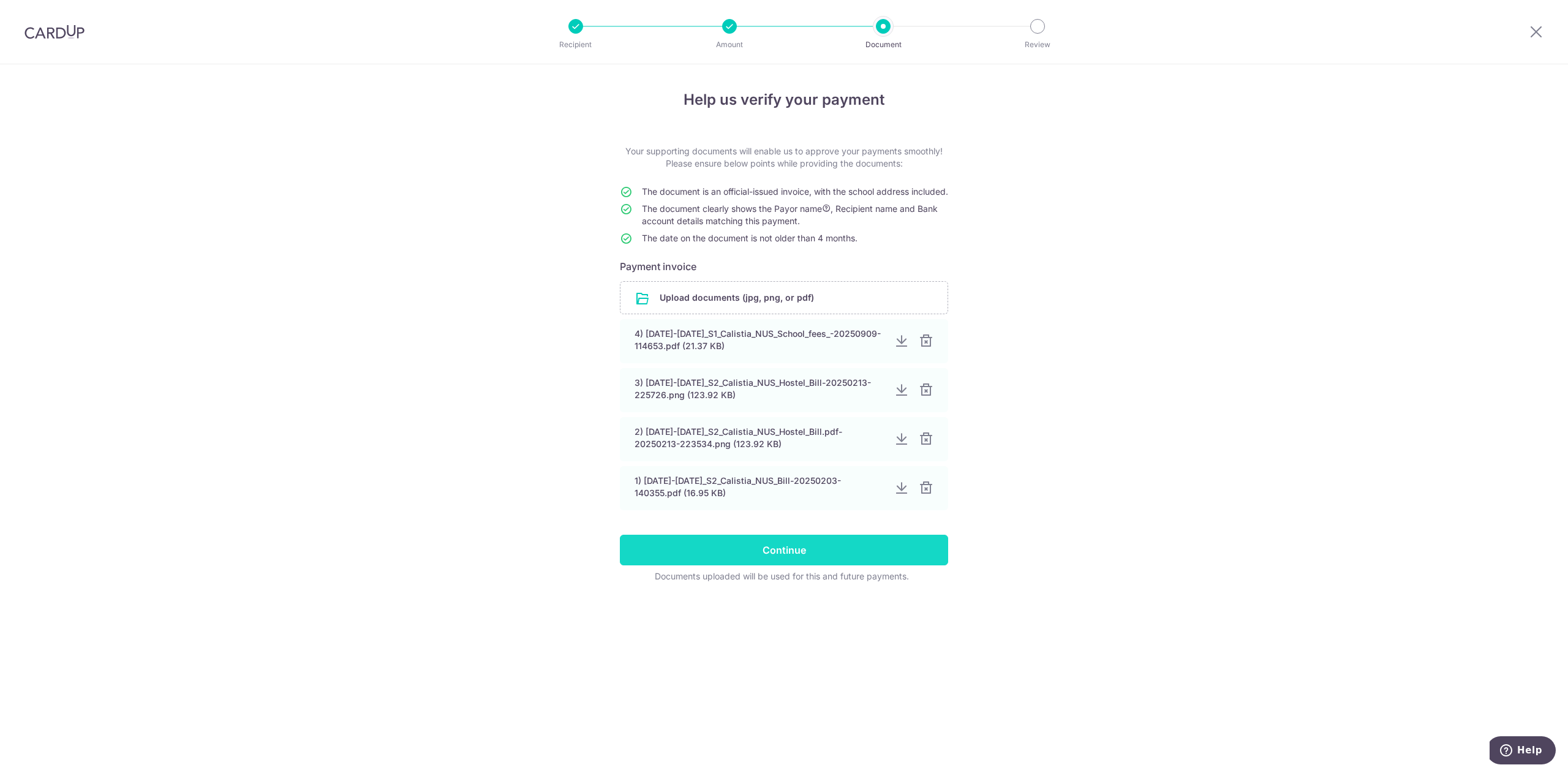
click at [764, 565] on input "Continue" at bounding box center [784, 550] width 328 height 30
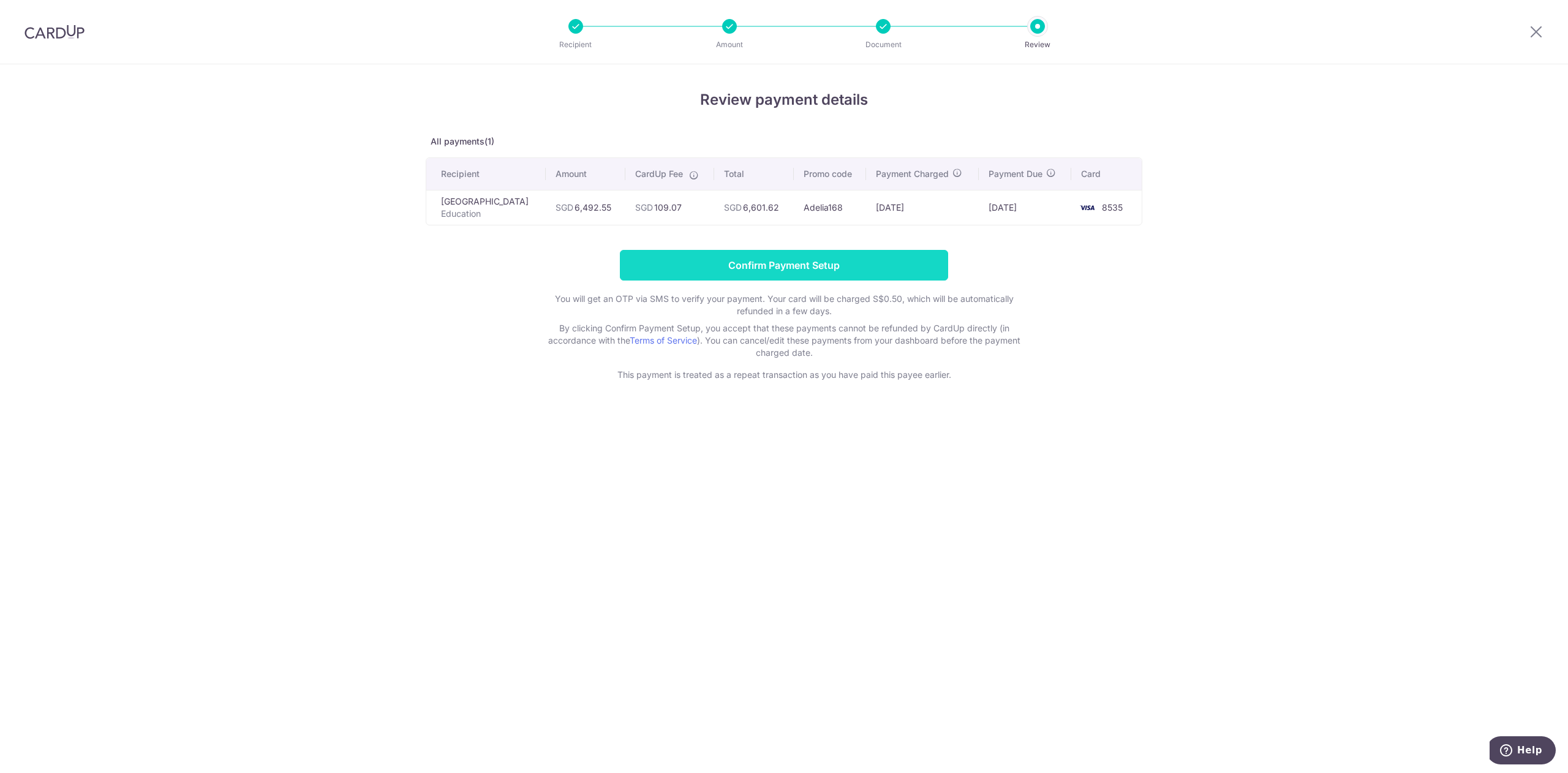
click at [896, 281] on input "Confirm Payment Setup" at bounding box center [784, 265] width 328 height 30
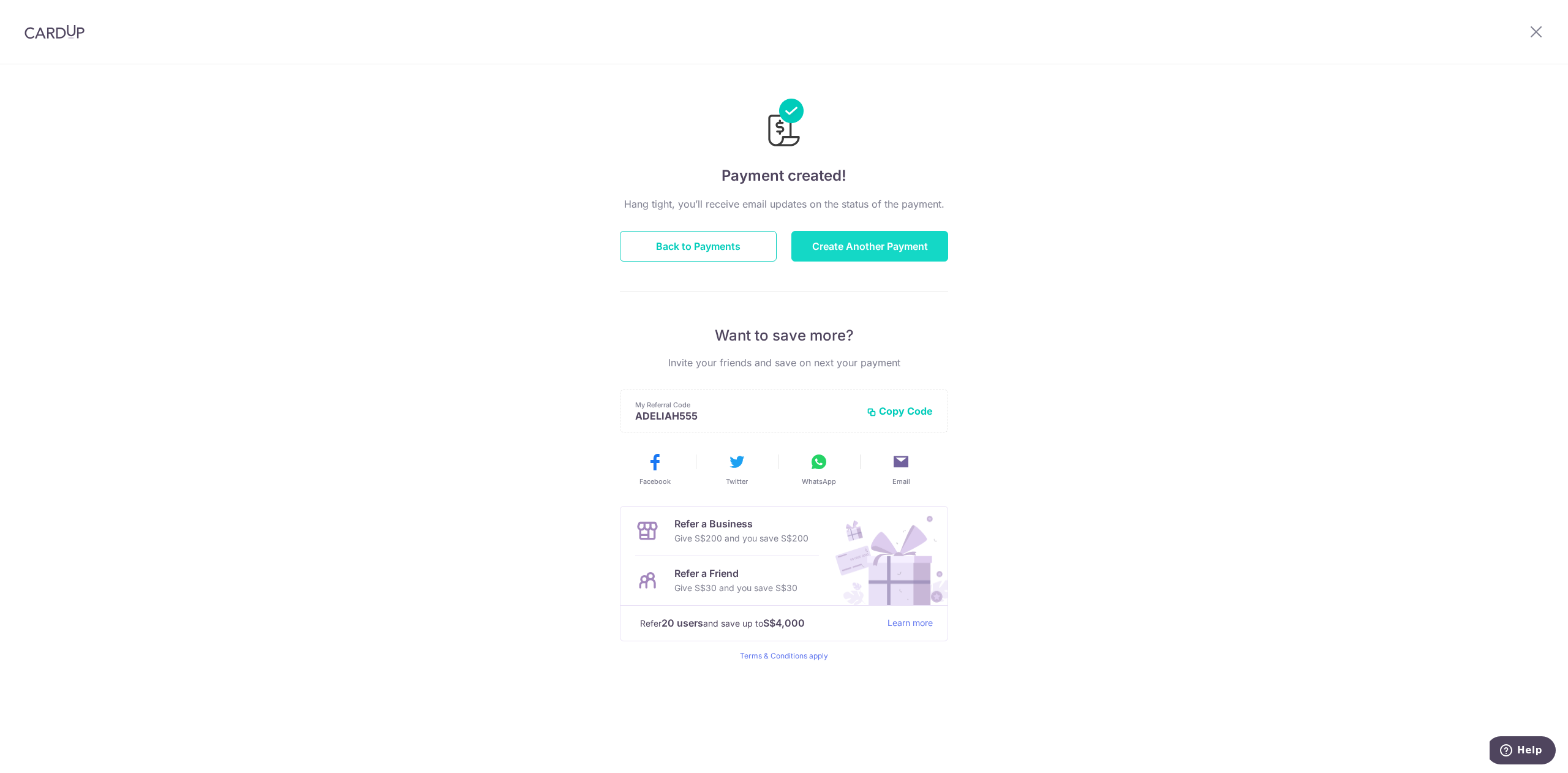
click at [849, 252] on button "Create Another Payment" at bounding box center [870, 246] width 157 height 30
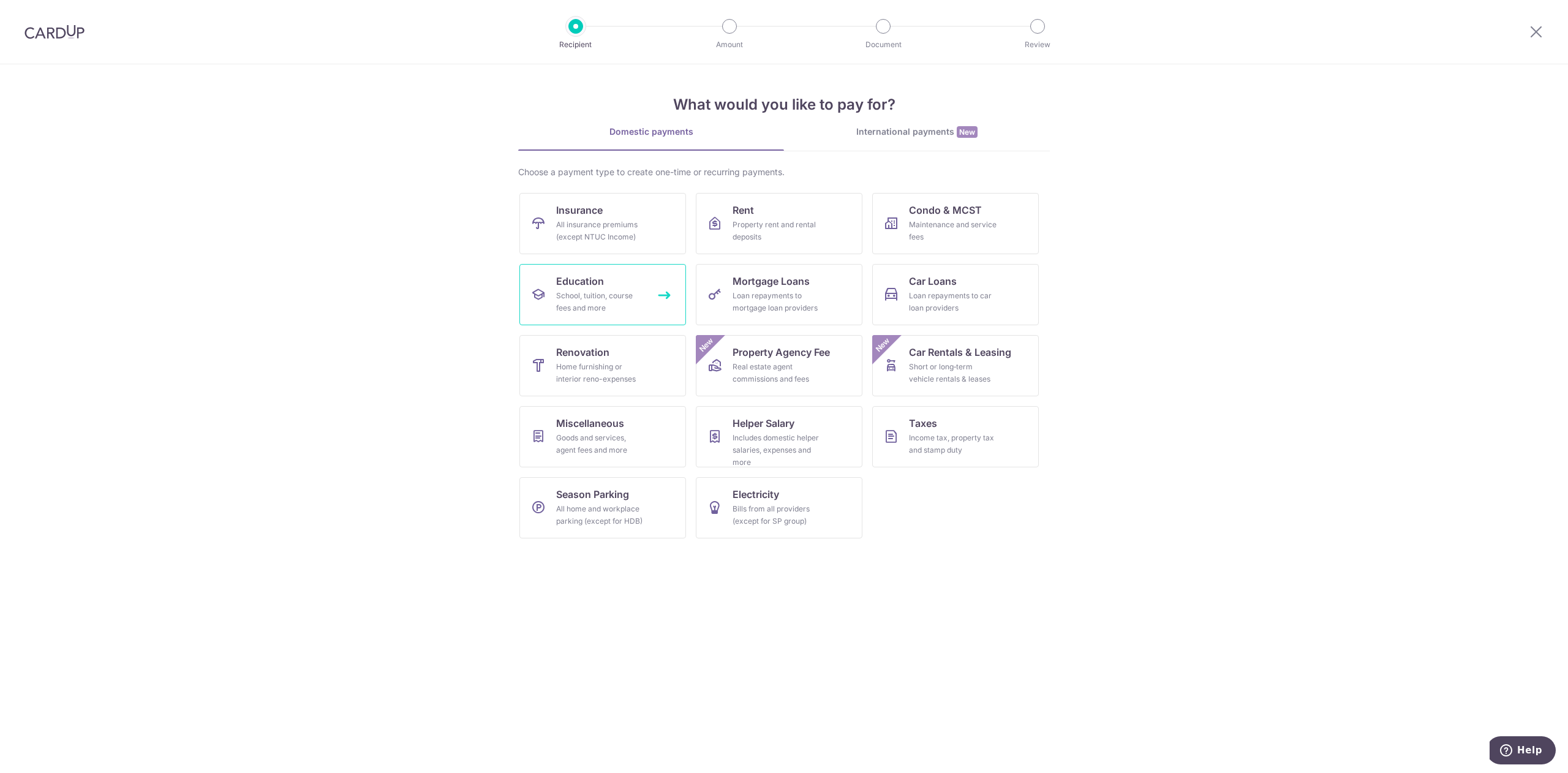
click at [600, 294] on div "School, tuition, course fees and more" at bounding box center [600, 302] width 88 height 25
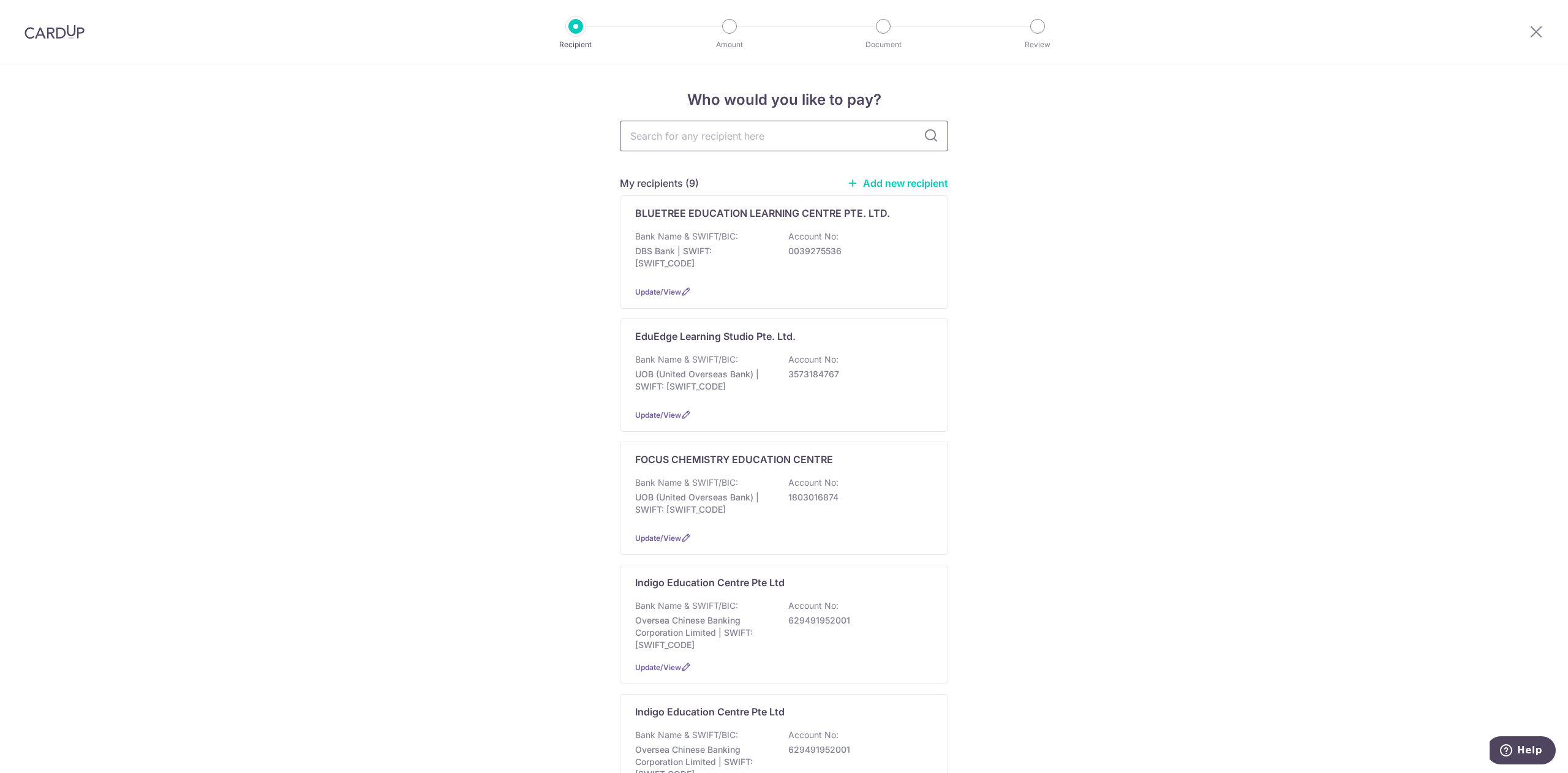
click at [715, 124] on input "text" at bounding box center [784, 136] width 328 height 30
type input "nation"
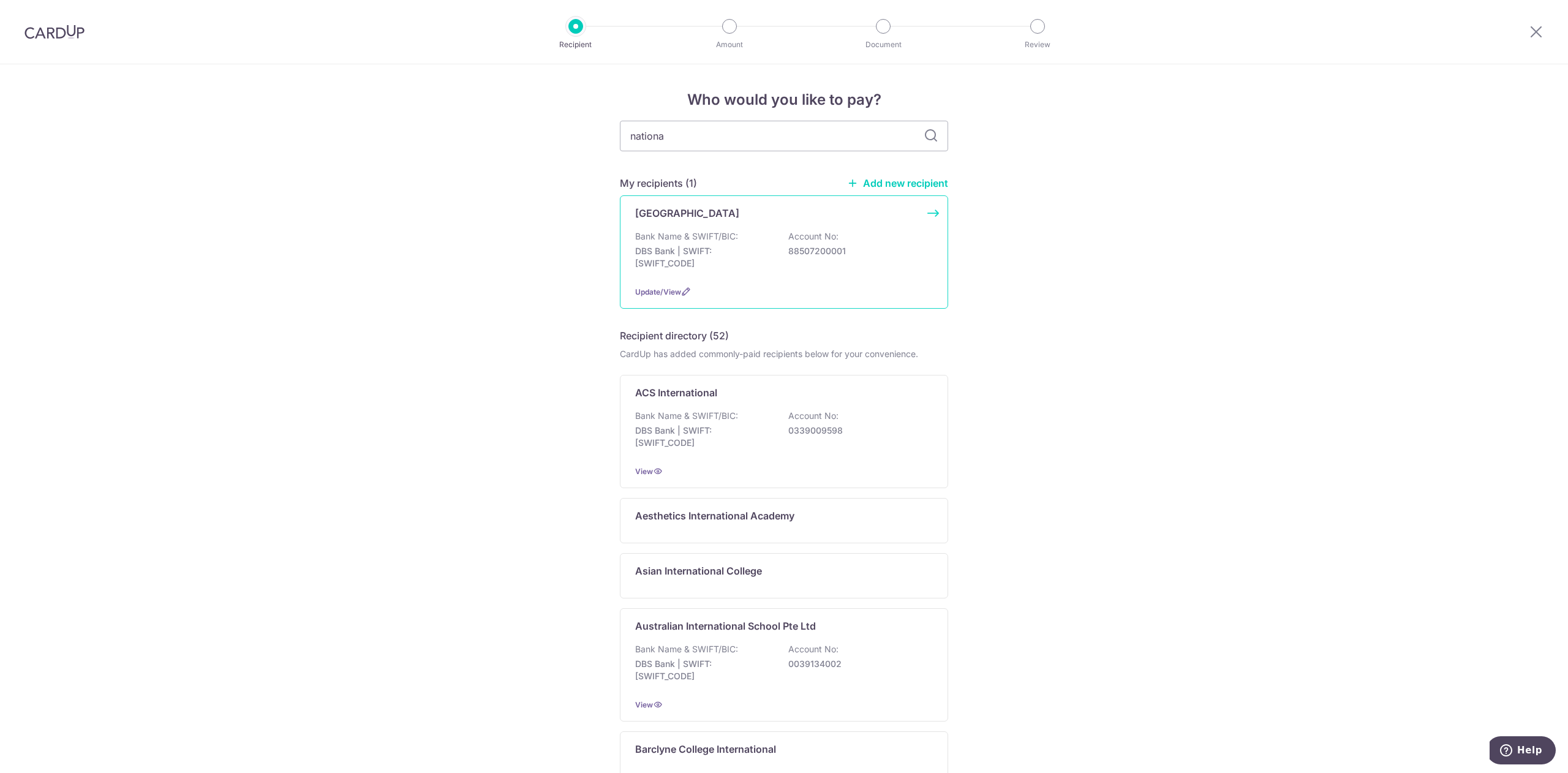
type input "nationa"
click at [739, 208] on p "[GEOGRAPHIC_DATA]" at bounding box center [687, 213] width 104 height 15
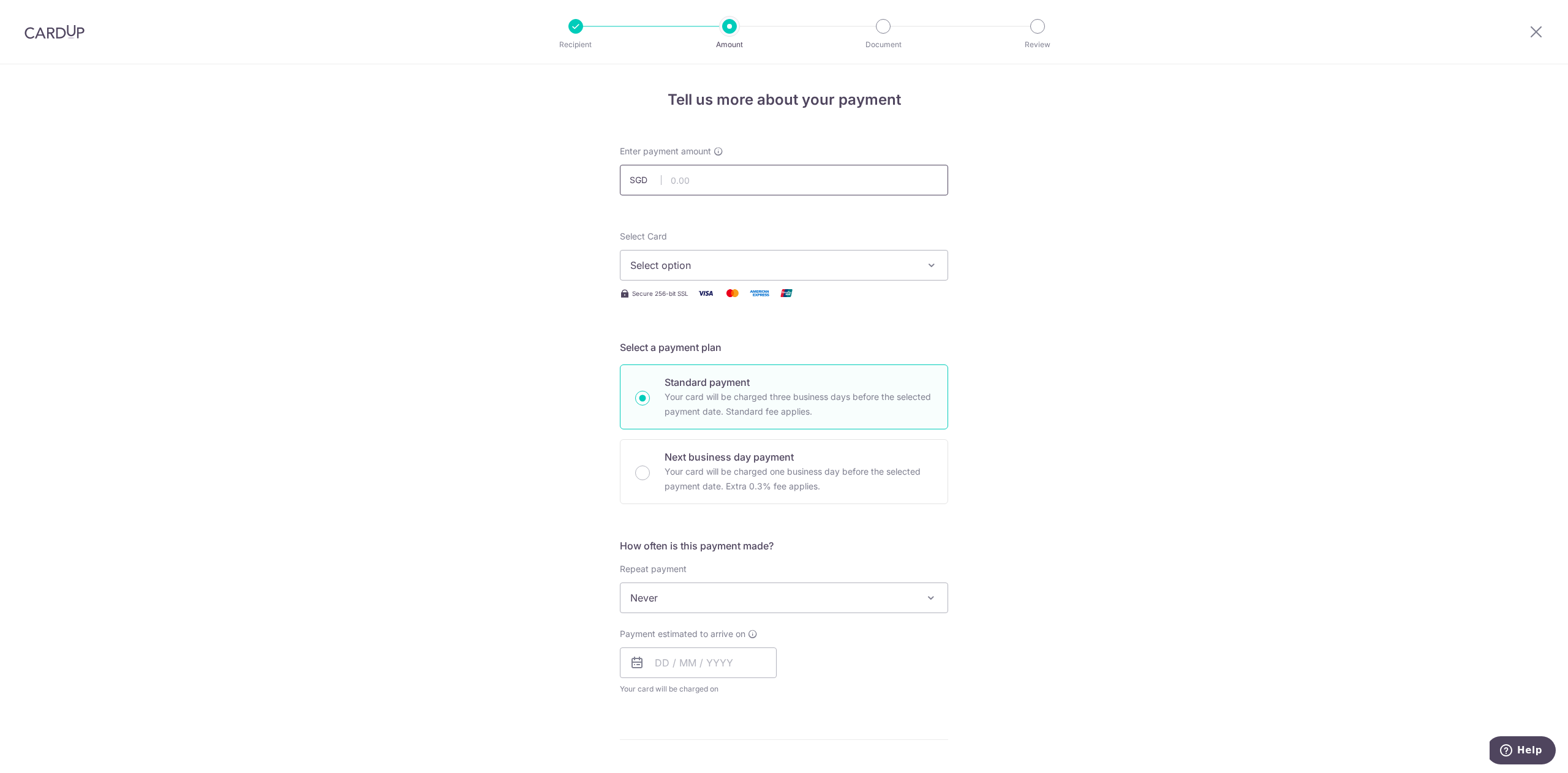
click at [824, 177] on input "text" at bounding box center [784, 180] width 328 height 30
paste input "4229.22"
type input "4,229.22"
click at [1287, 366] on div "Tell us more about your payment Enter payment amount SGD 4,229.22 4229.22 Selec…" at bounding box center [784, 618] width 1568 height 1109
click at [826, 266] on span "Select option" at bounding box center [773, 265] width 285 height 15
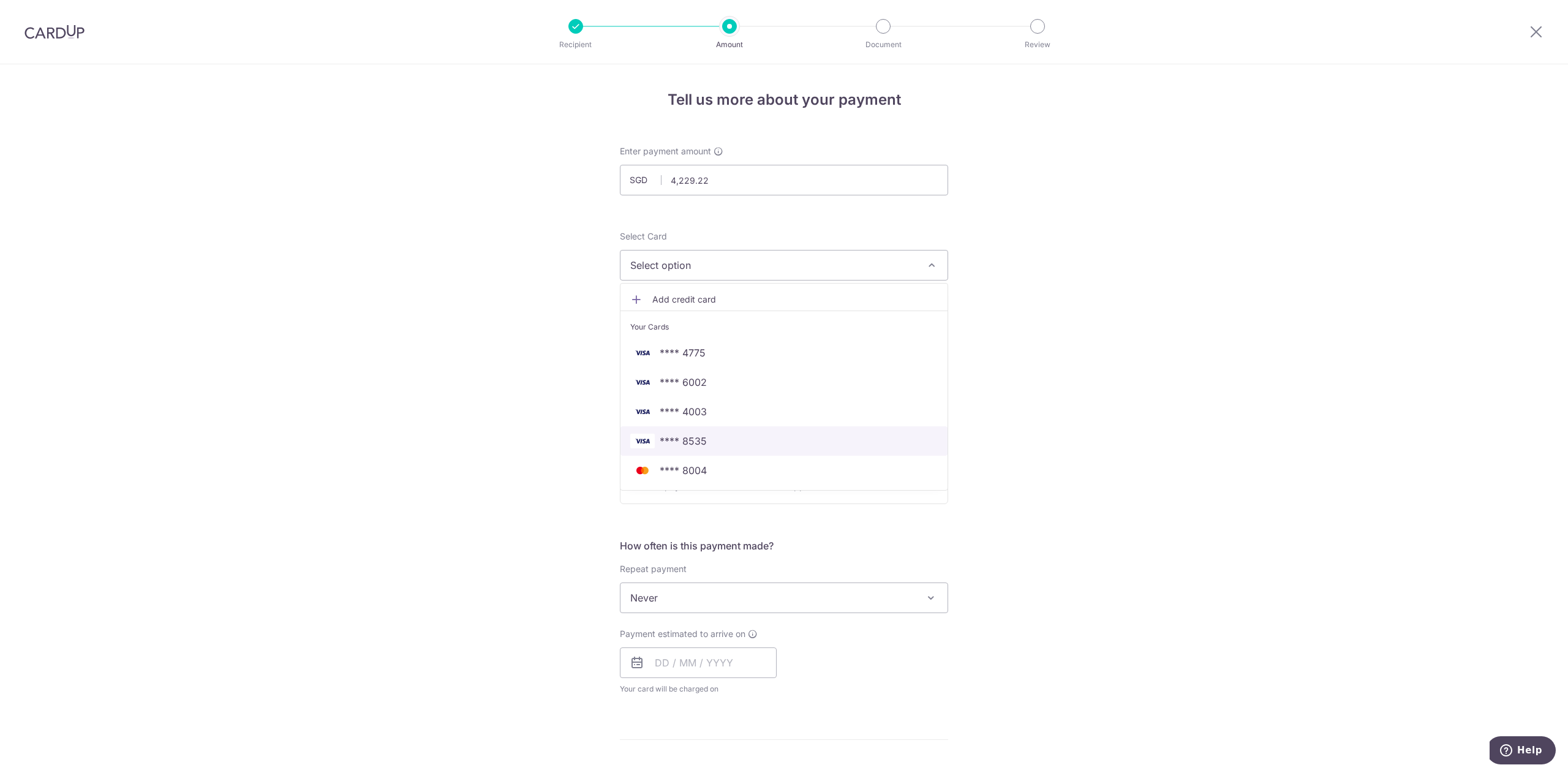
click at [769, 439] on span "**** 8535" at bounding box center [784, 441] width 308 height 15
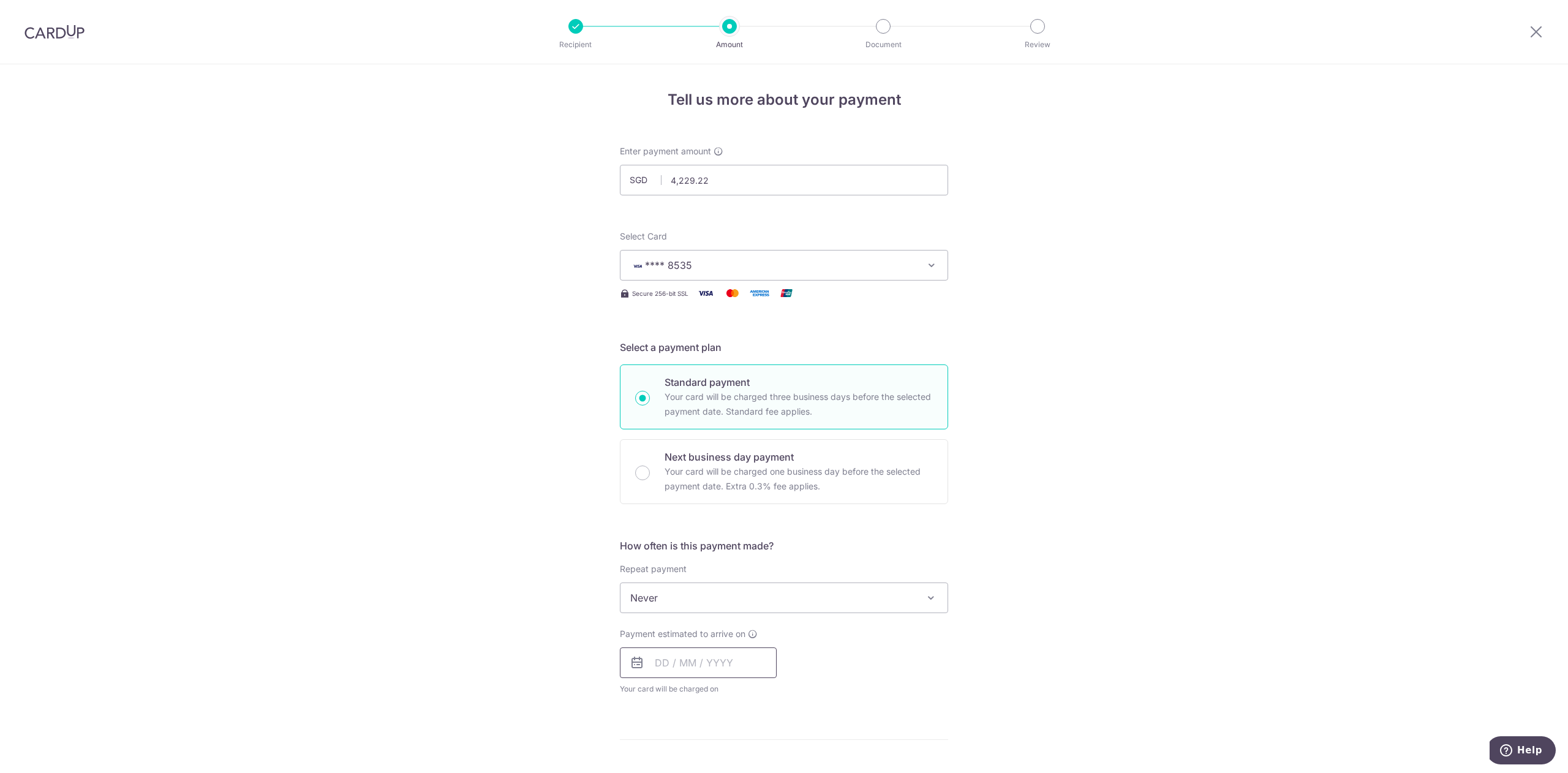
click at [744, 651] on input "text" at bounding box center [698, 662] width 157 height 30
click at [1225, 680] on div "Tell us more about your payment Enter payment amount SGD 4,229.22 4229.22 Selec…" at bounding box center [784, 618] width 1568 height 1109
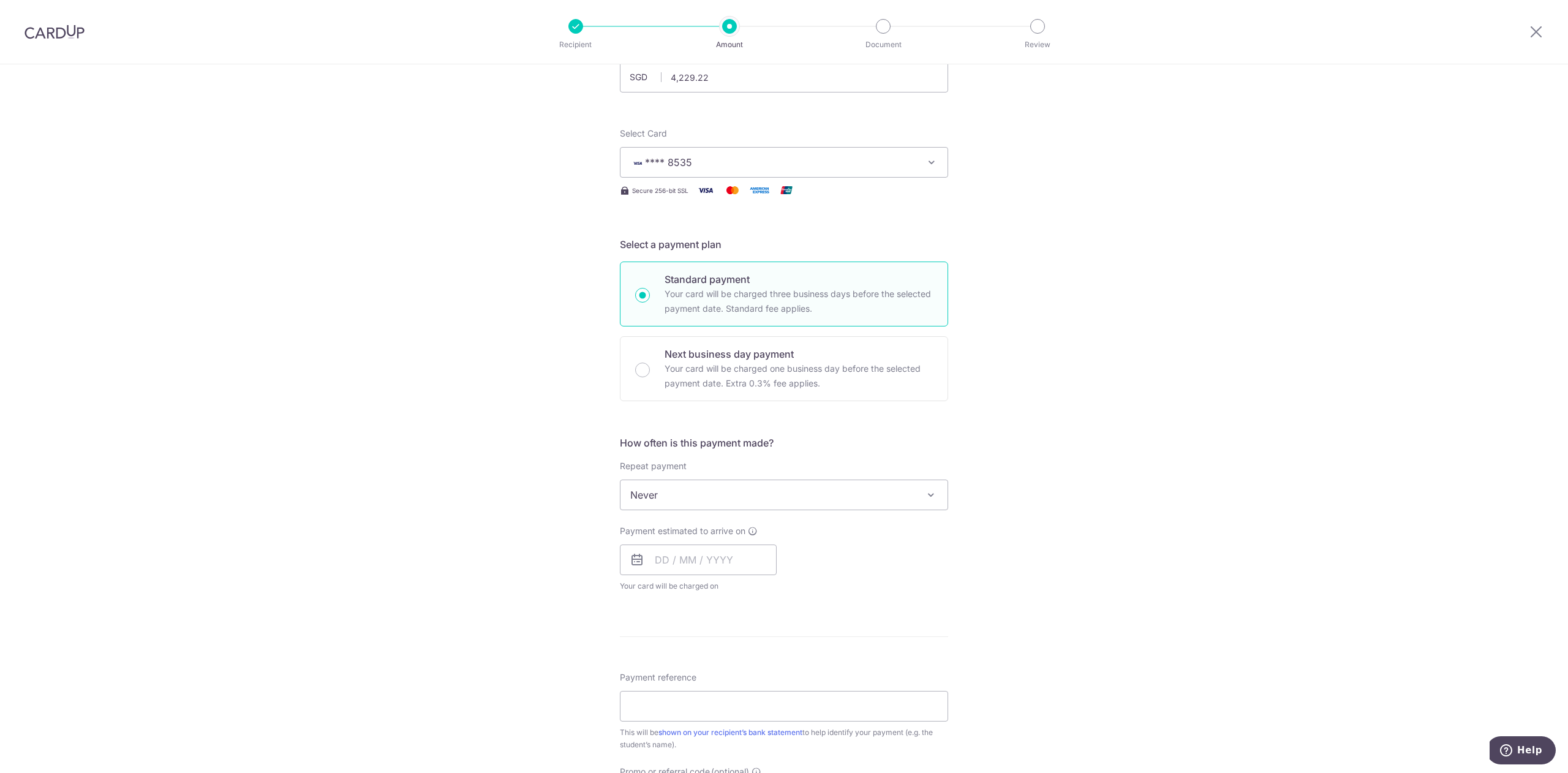
scroll to position [245, 0]
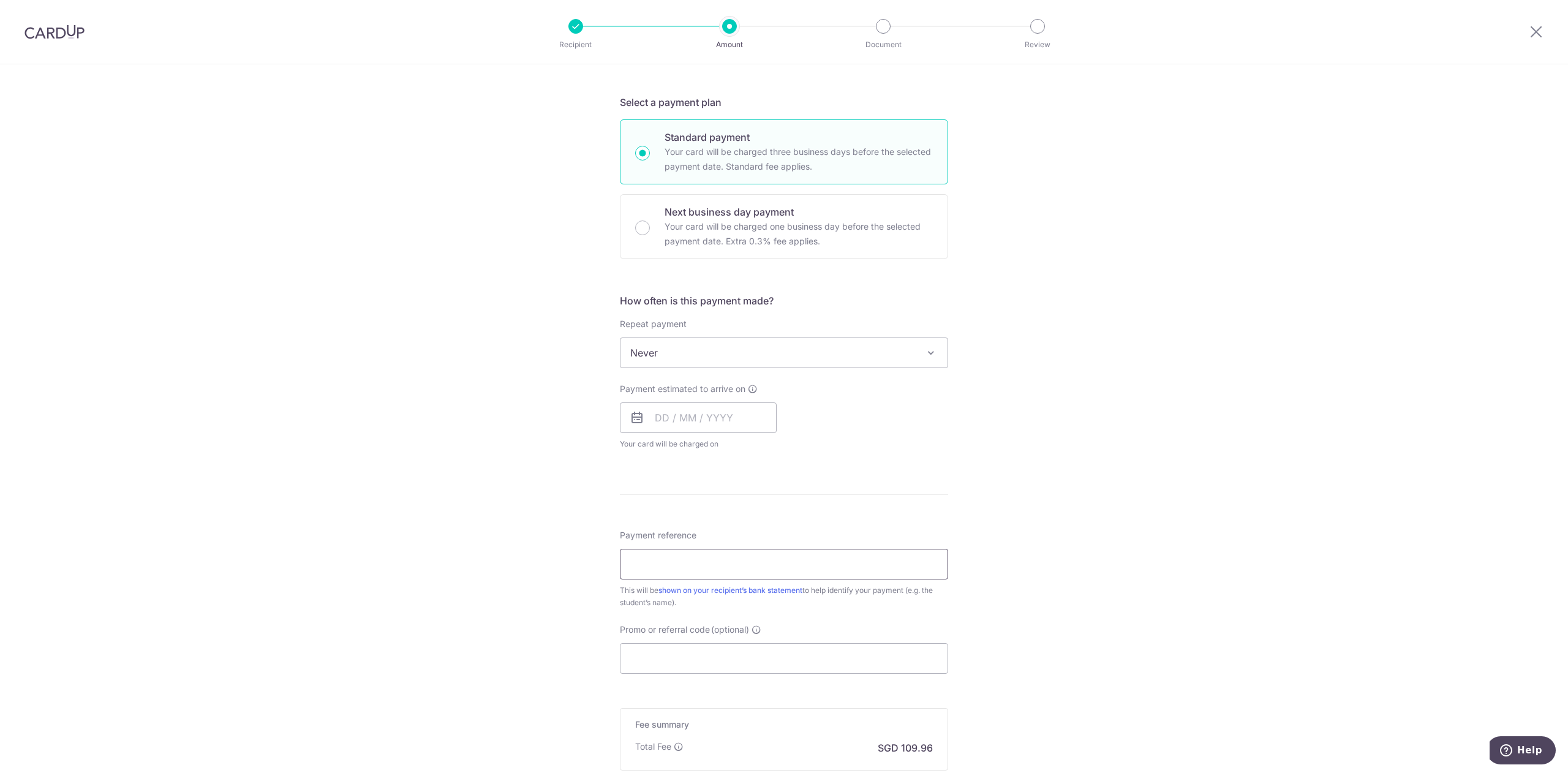
click at [727, 568] on input "Payment reference" at bounding box center [784, 564] width 328 height 30
paste input "Y3S1 Hostel A0277037Y TanCalistia"
type input "Y3S1 Hostel A0277037Y TanCalistia"
click at [785, 651] on input "Promo or referral code (optional)" at bounding box center [784, 659] width 328 height 30
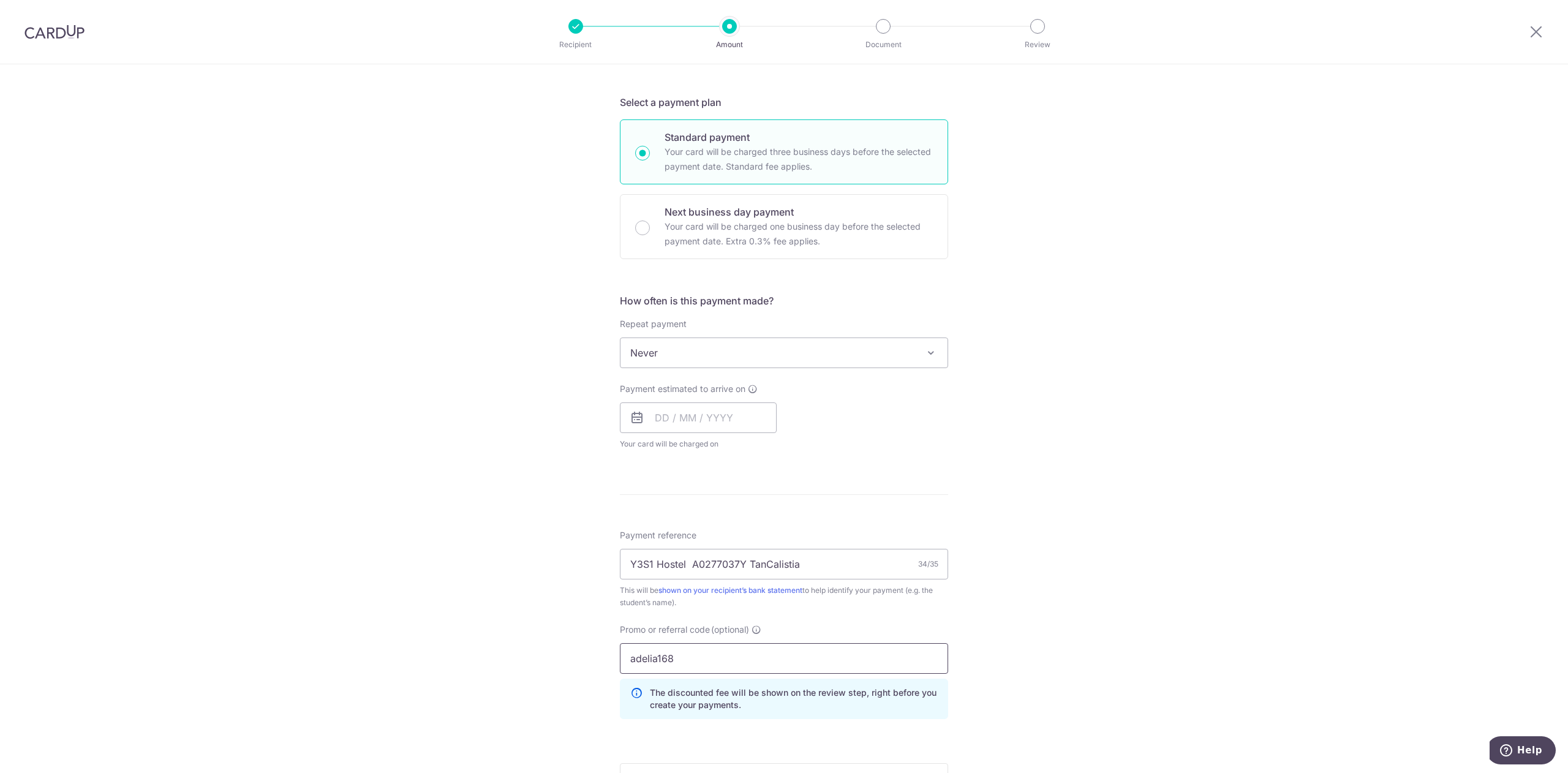
type input "adelia168"
click at [1284, 506] on div "Tell us more about your payment Enter payment amount SGD 4,229.22 4229.22 Selec…" at bounding box center [784, 401] width 1568 height 1164
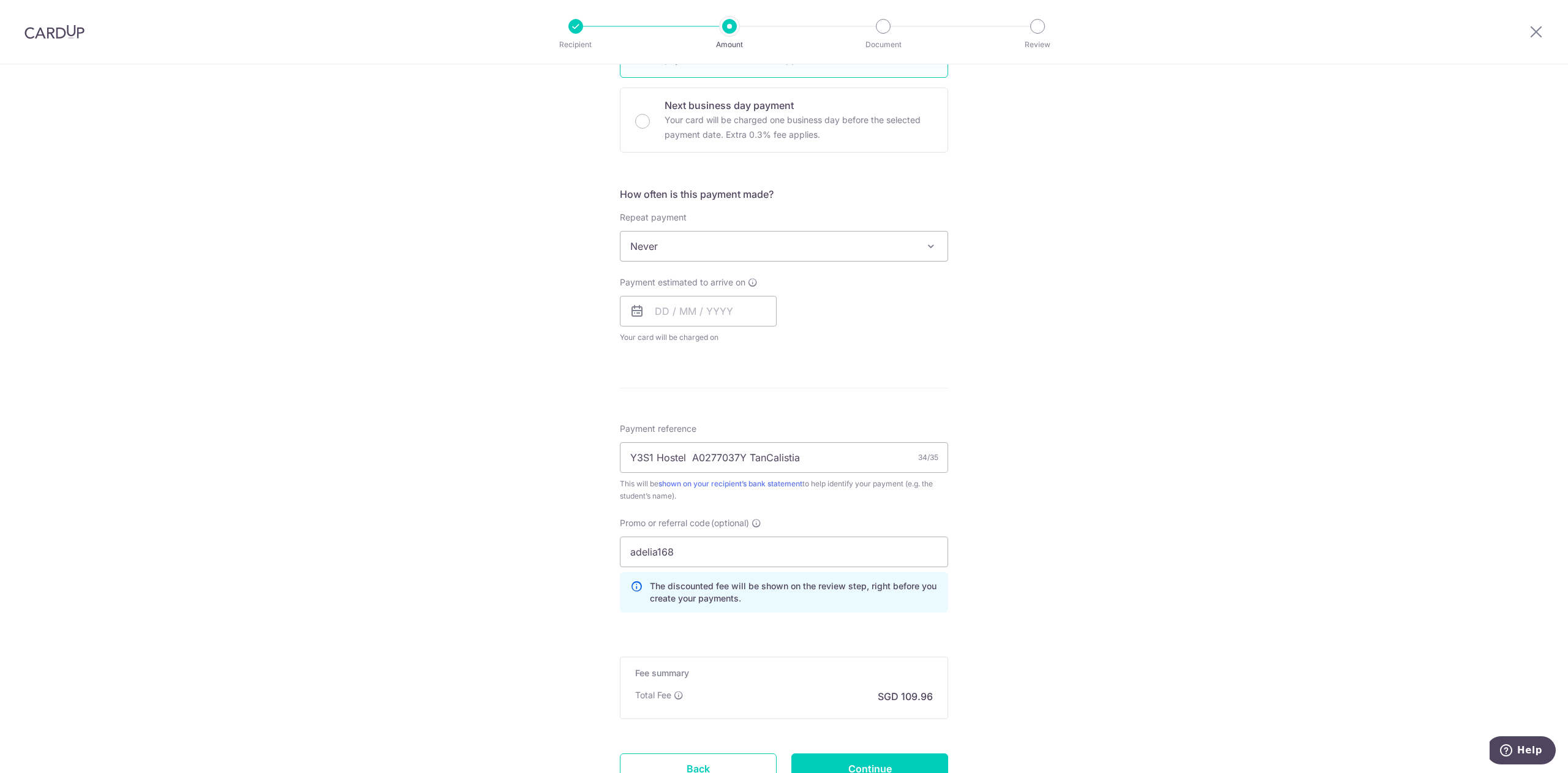
scroll to position [457, 0]
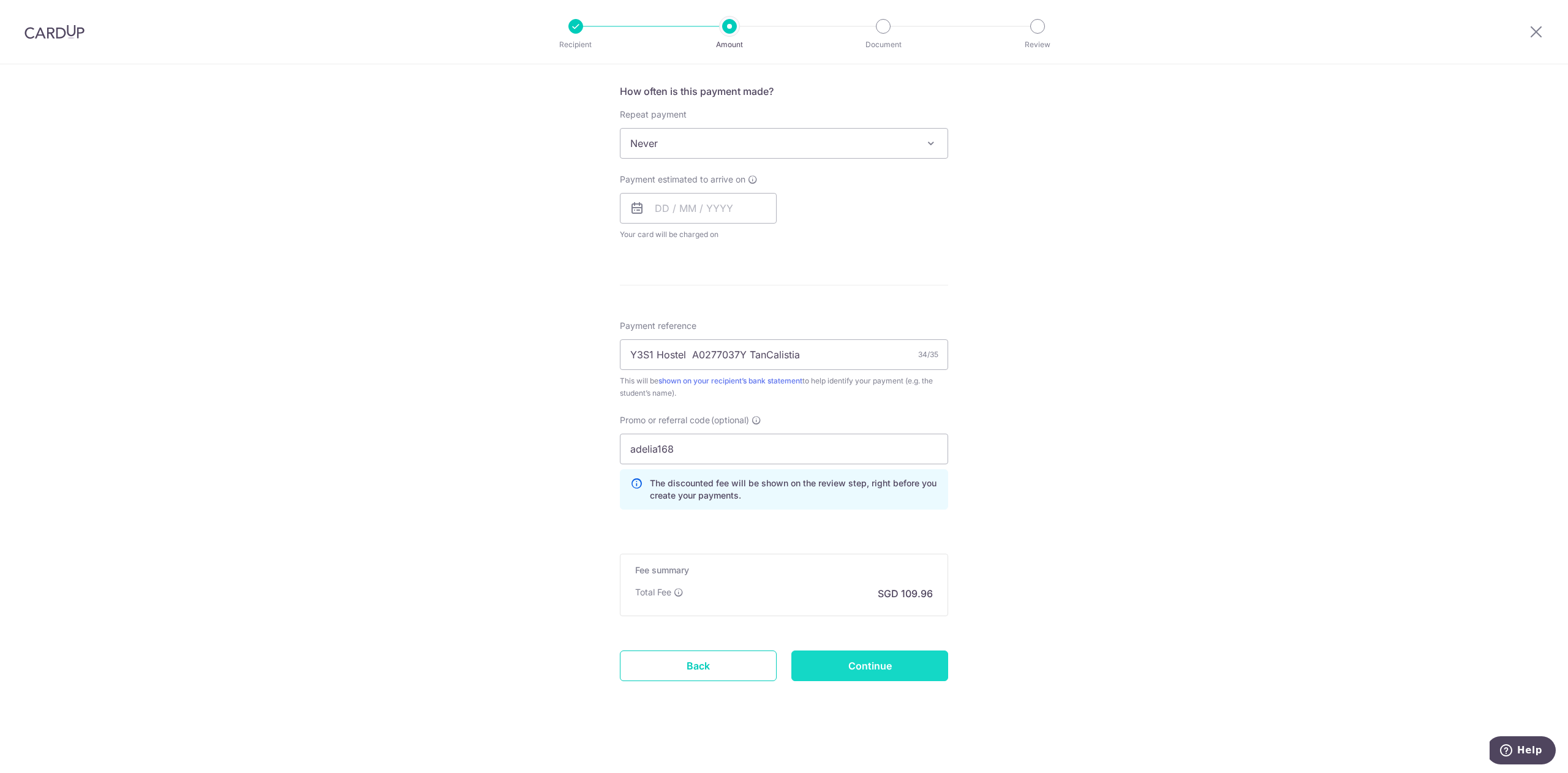
click at [870, 666] on input "Continue" at bounding box center [870, 666] width 157 height 30
type input "Create Schedule"
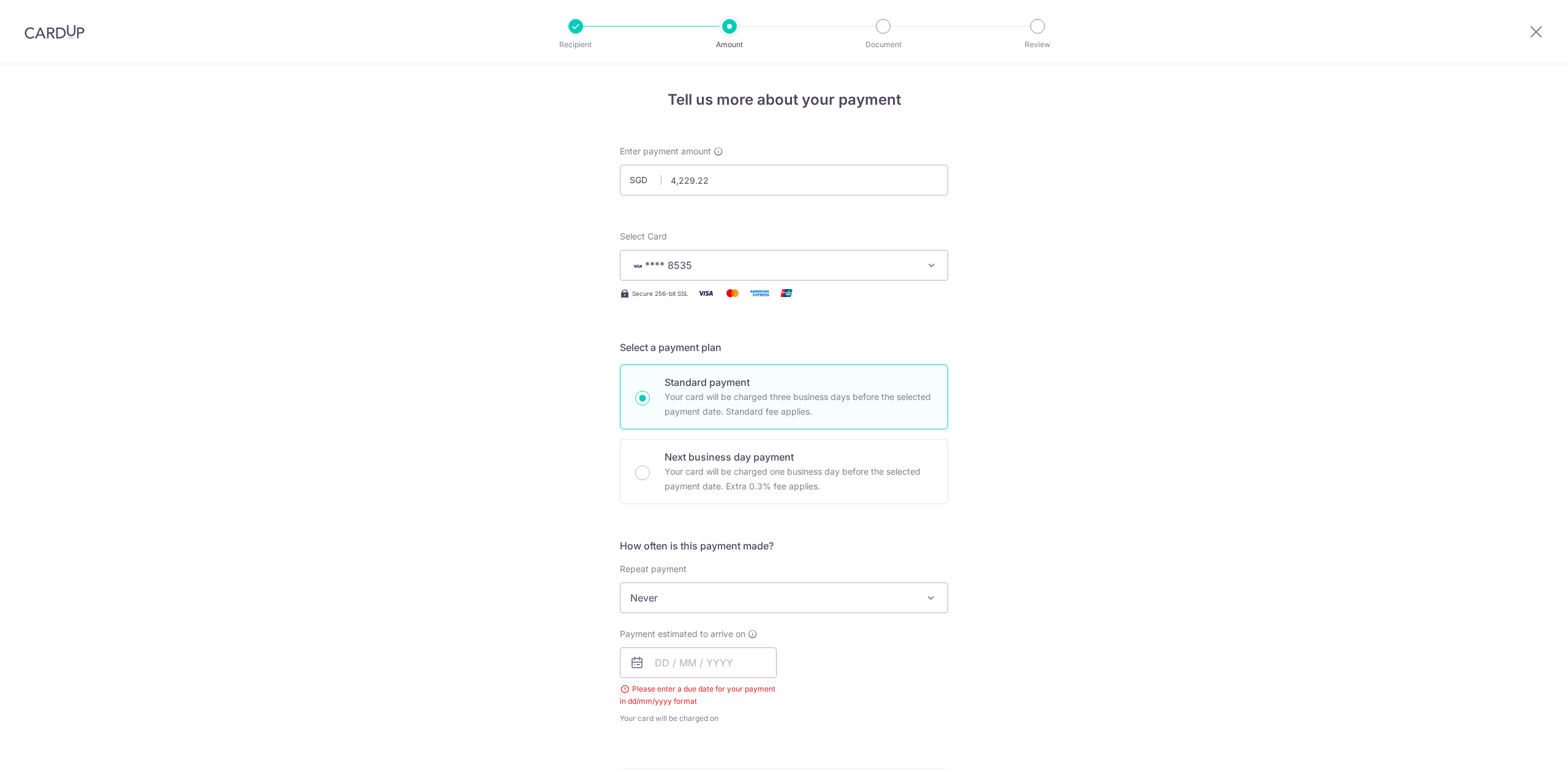
scroll to position [486, 0]
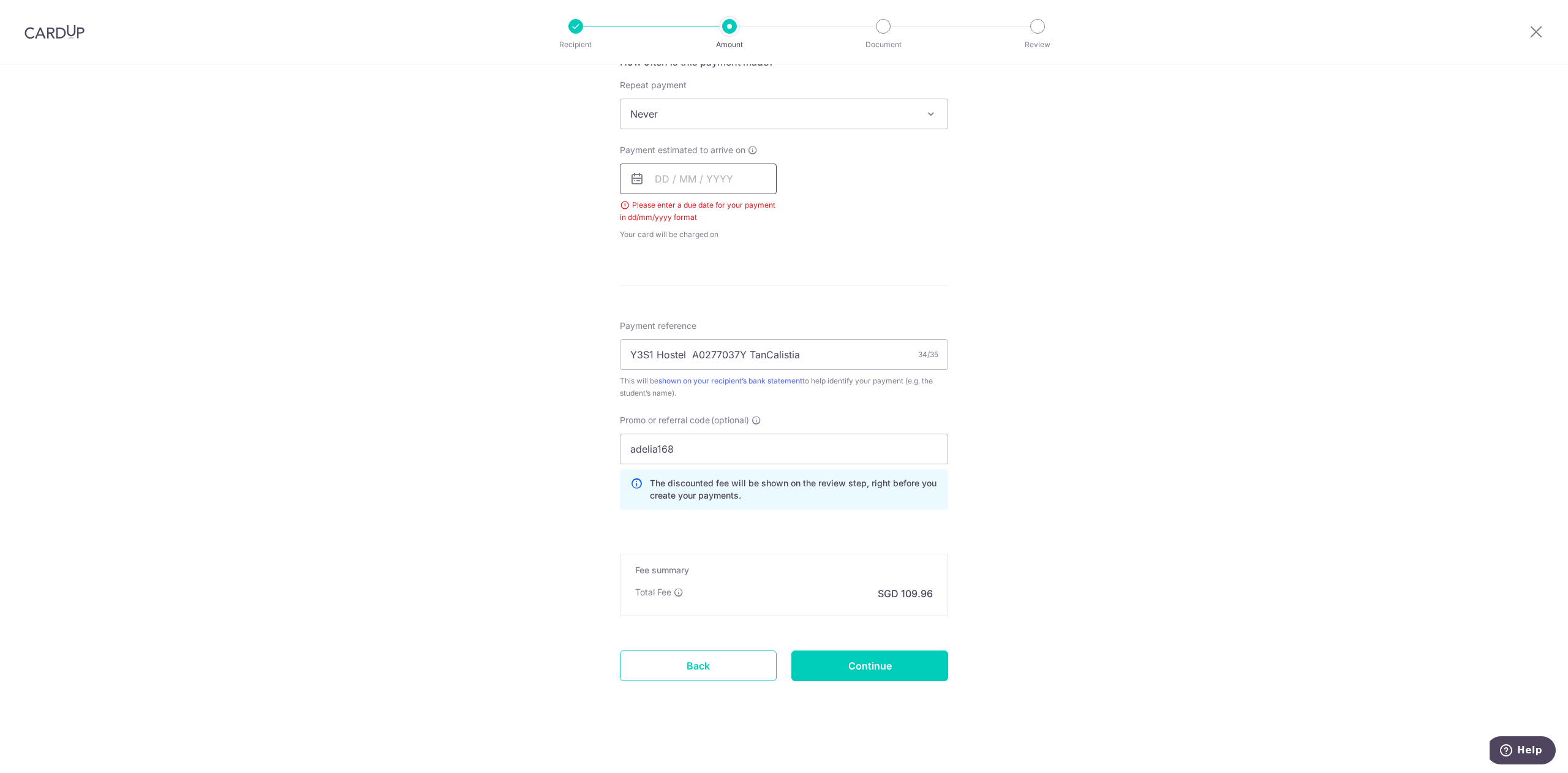
click at [719, 166] on input "text" at bounding box center [698, 179] width 157 height 30
click at [849, 182] on div "Payment estimated to arrive on Prev Next Sep Oct Nov Dec 2025 2026 2027 2028 20…" at bounding box center [784, 193] width 343 height 97
click at [741, 179] on input "text" at bounding box center [698, 179] width 157 height 30
click at [763, 285] on link "12" at bounding box center [768, 290] width 19 height 19
type input "12/09/2025"
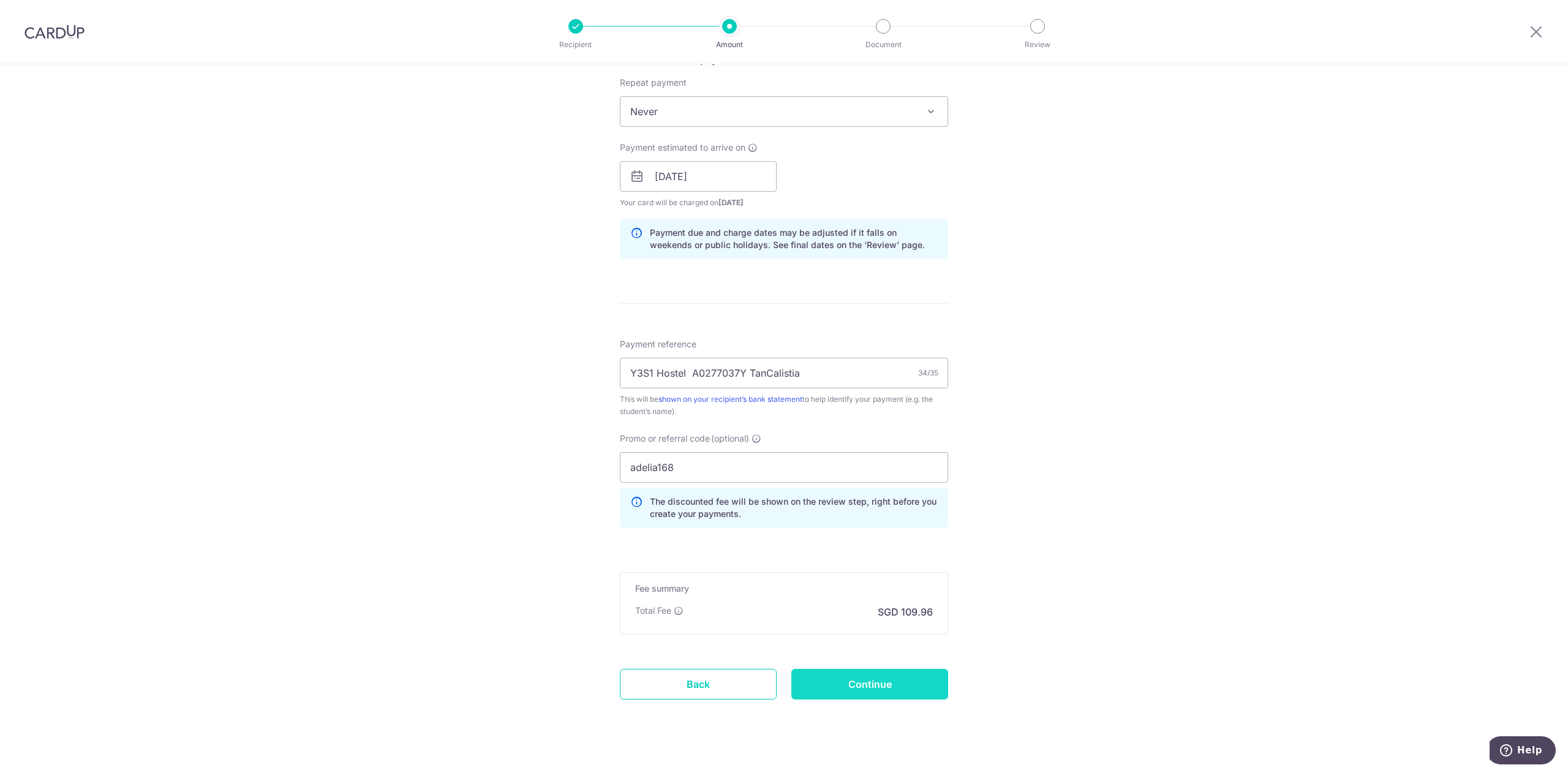
click at [924, 684] on input "Continue" at bounding box center [870, 684] width 157 height 30
type input "Create Schedule"
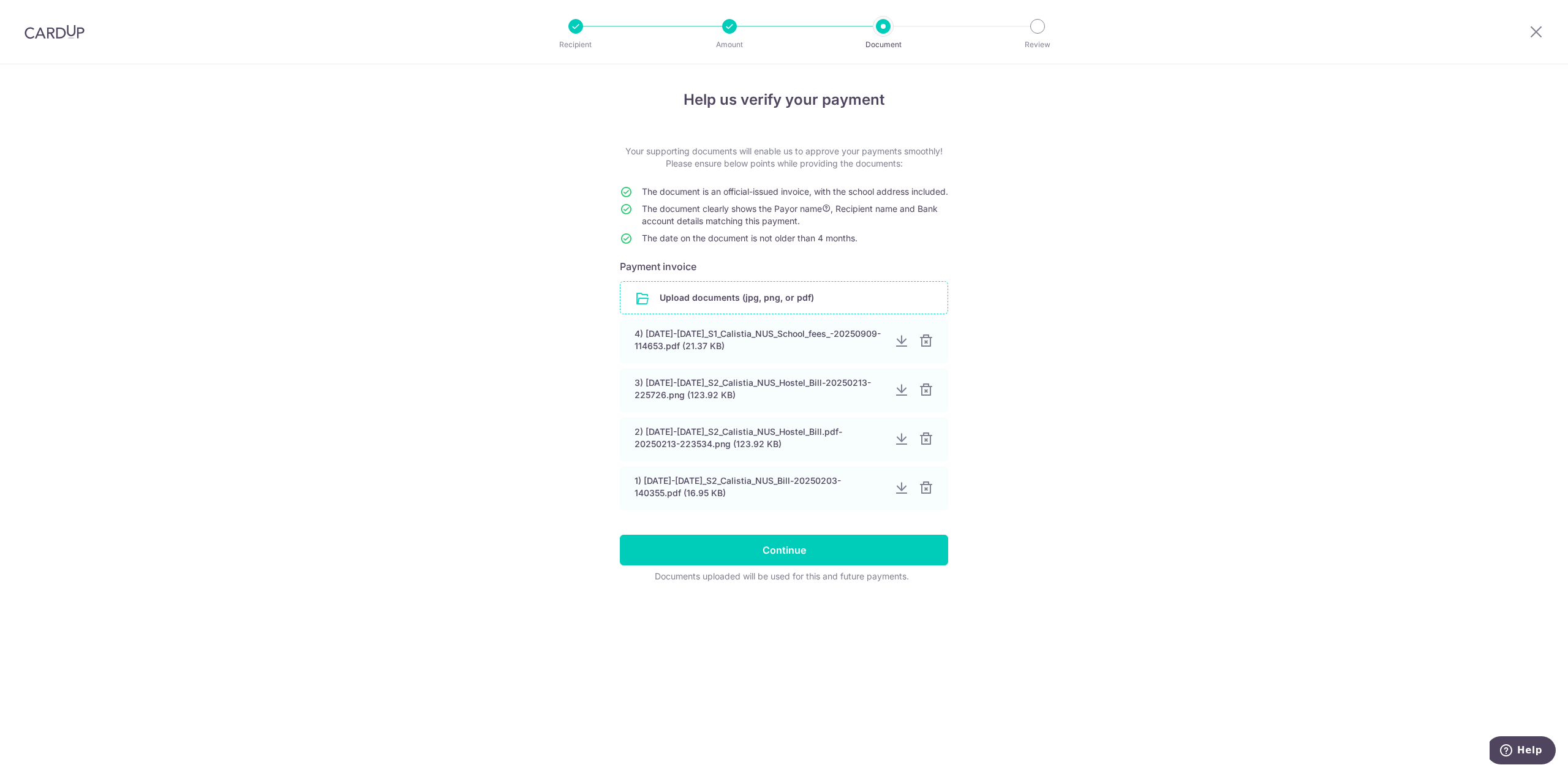
click at [830, 296] on input "file" at bounding box center [784, 298] width 327 height 32
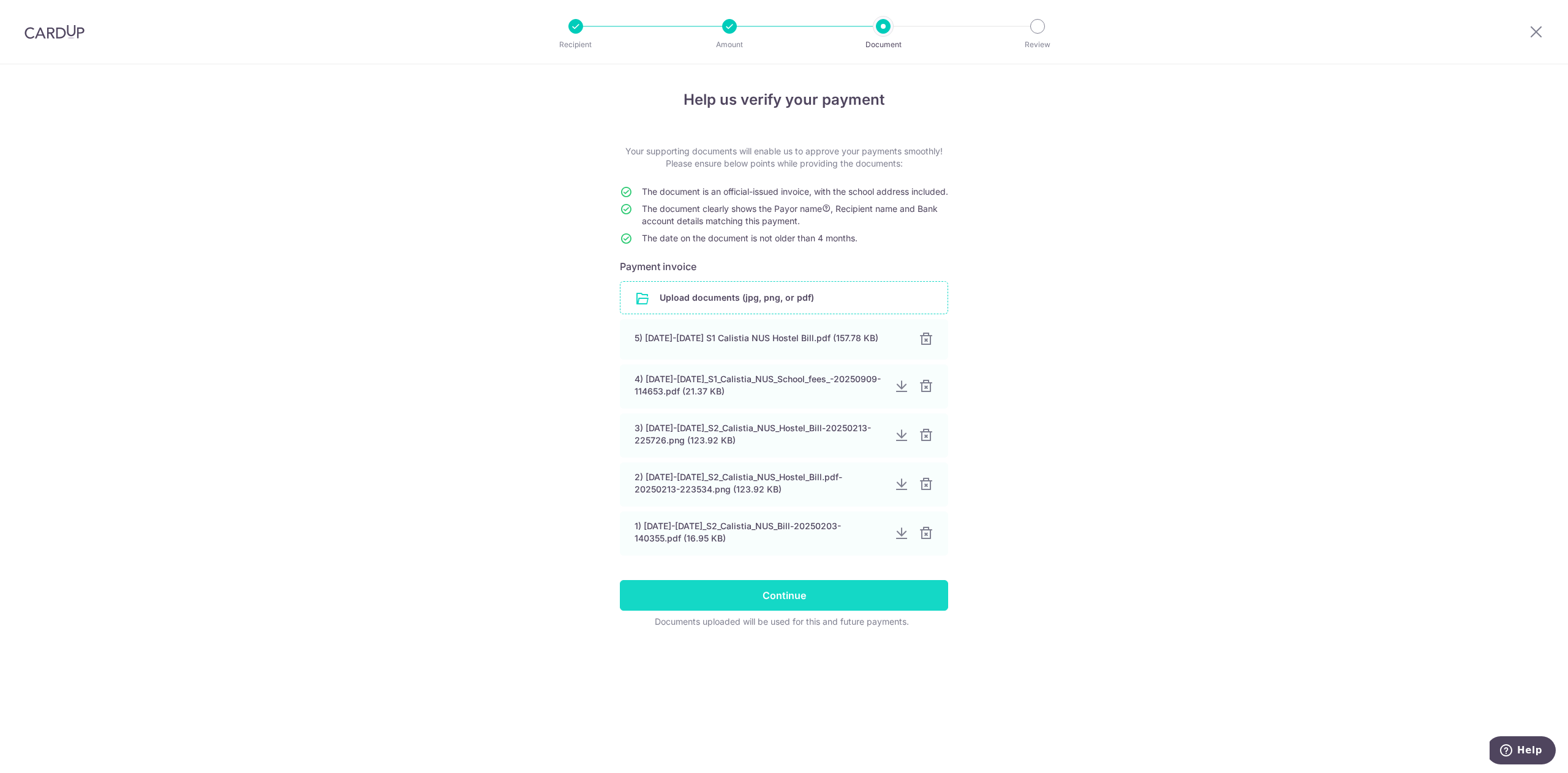
click at [929, 611] on input "Continue" at bounding box center [784, 595] width 328 height 30
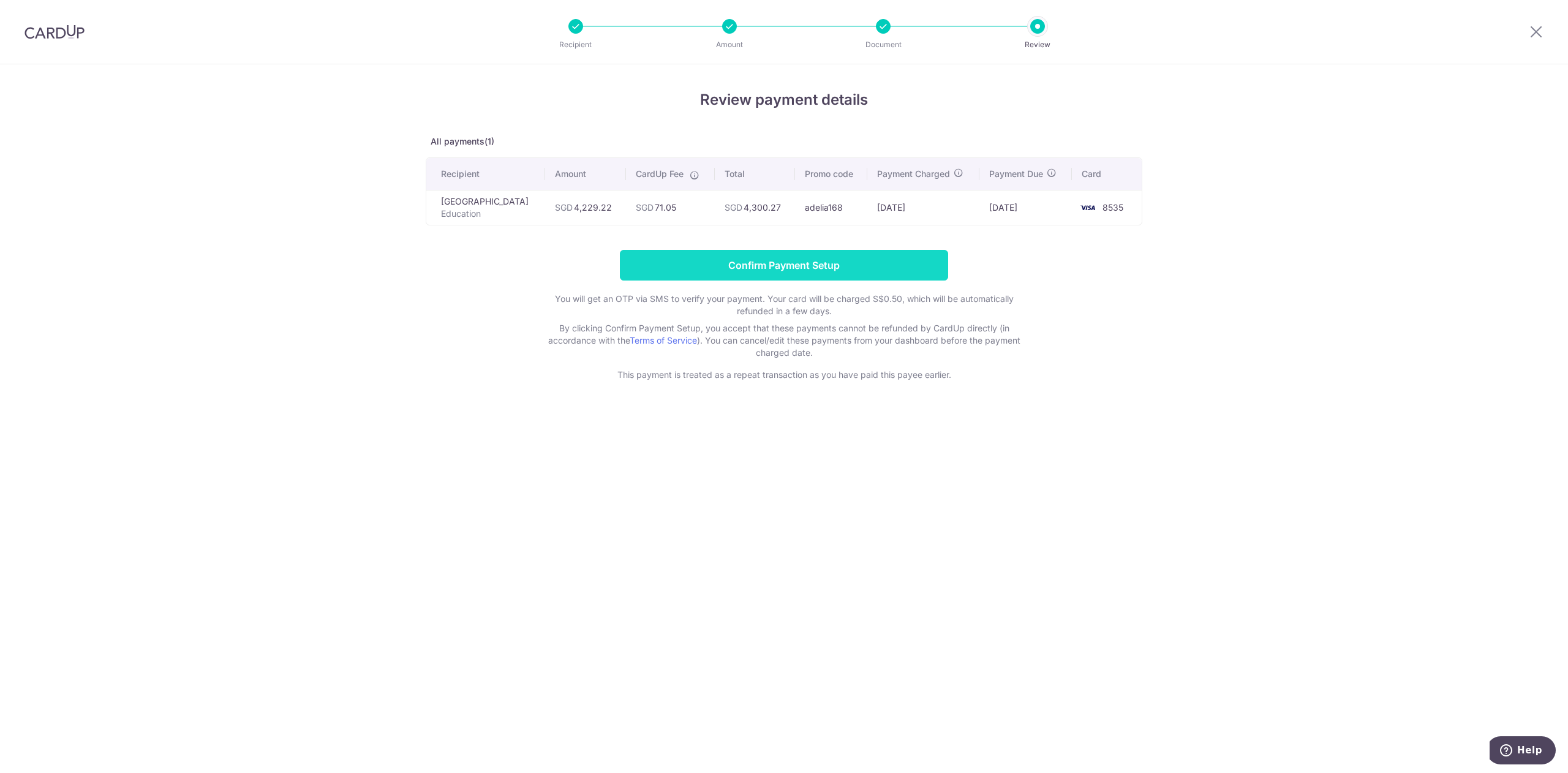
click at [926, 281] on input "Confirm Payment Setup" at bounding box center [784, 265] width 328 height 30
